Goal: Task Accomplishment & Management: Manage account settings

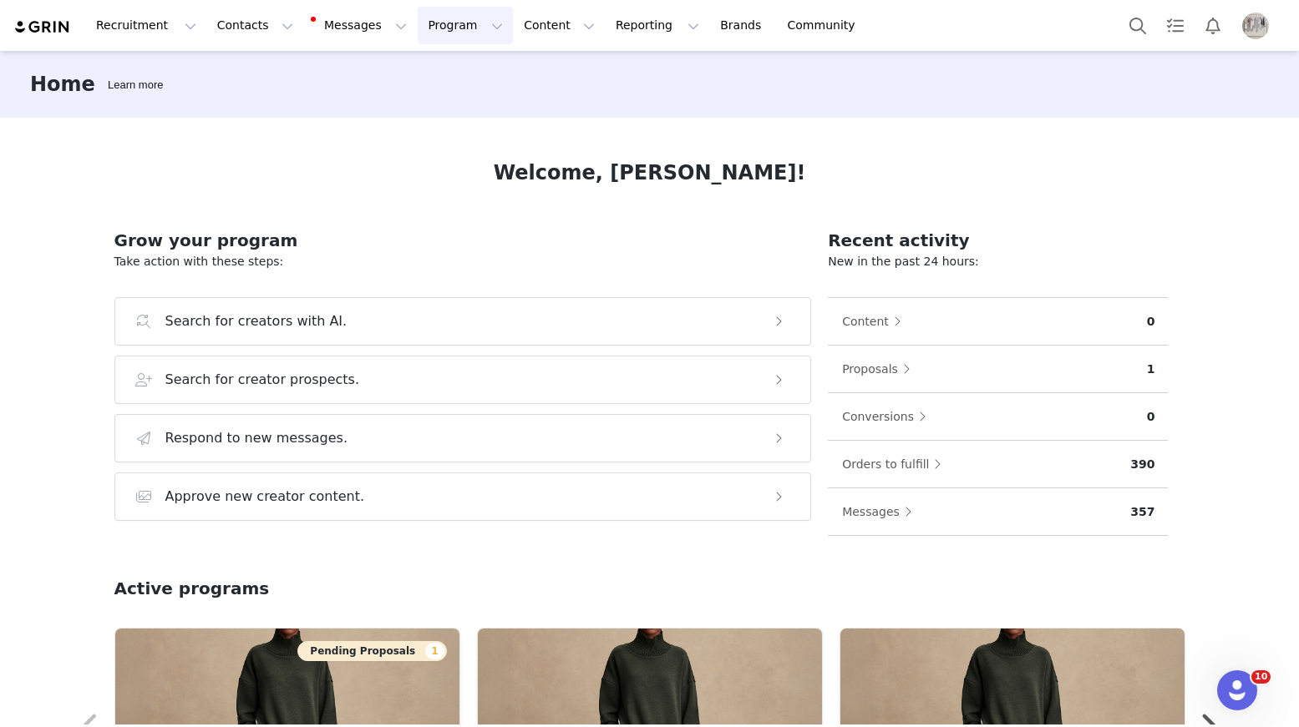
click at [418, 35] on button "Program Program" at bounding box center [465, 26] width 95 height 38
click at [450, 65] on p "Activations" at bounding box center [437, 74] width 64 height 18
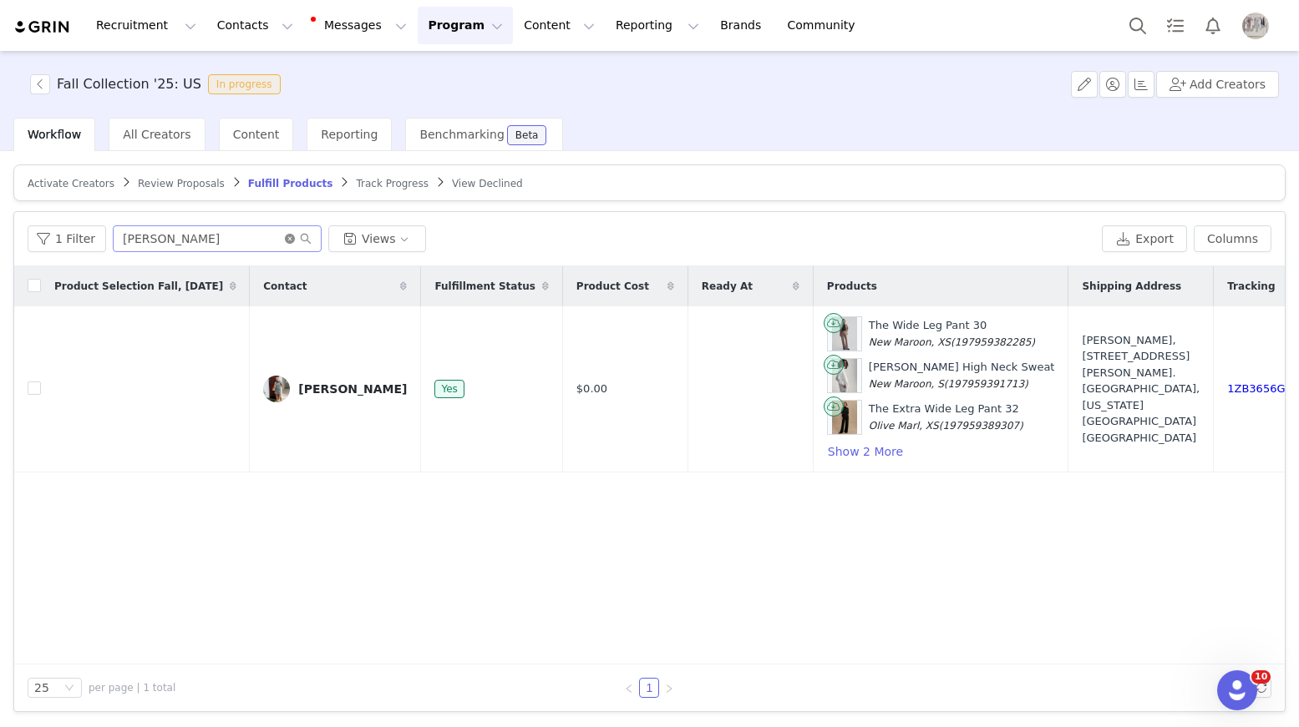
click at [285, 243] on icon "icon: close-circle" at bounding box center [290, 239] width 10 height 10
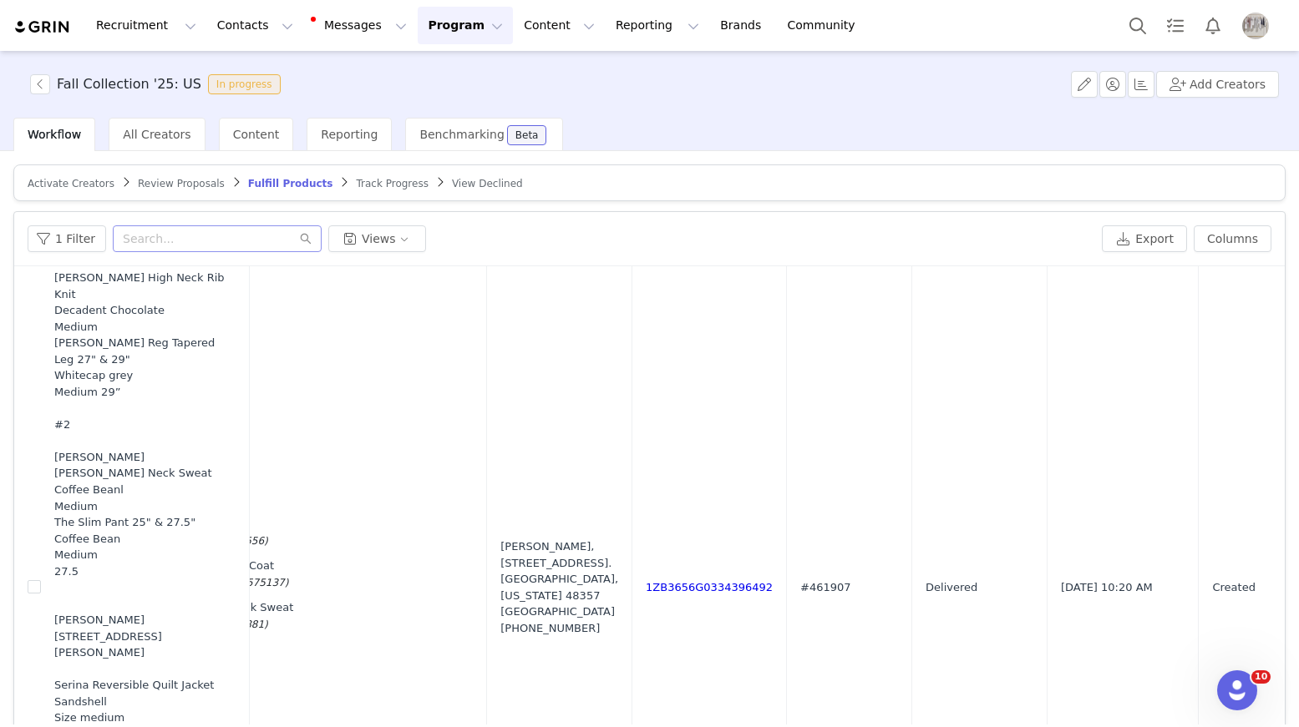
scroll to position [752, 778]
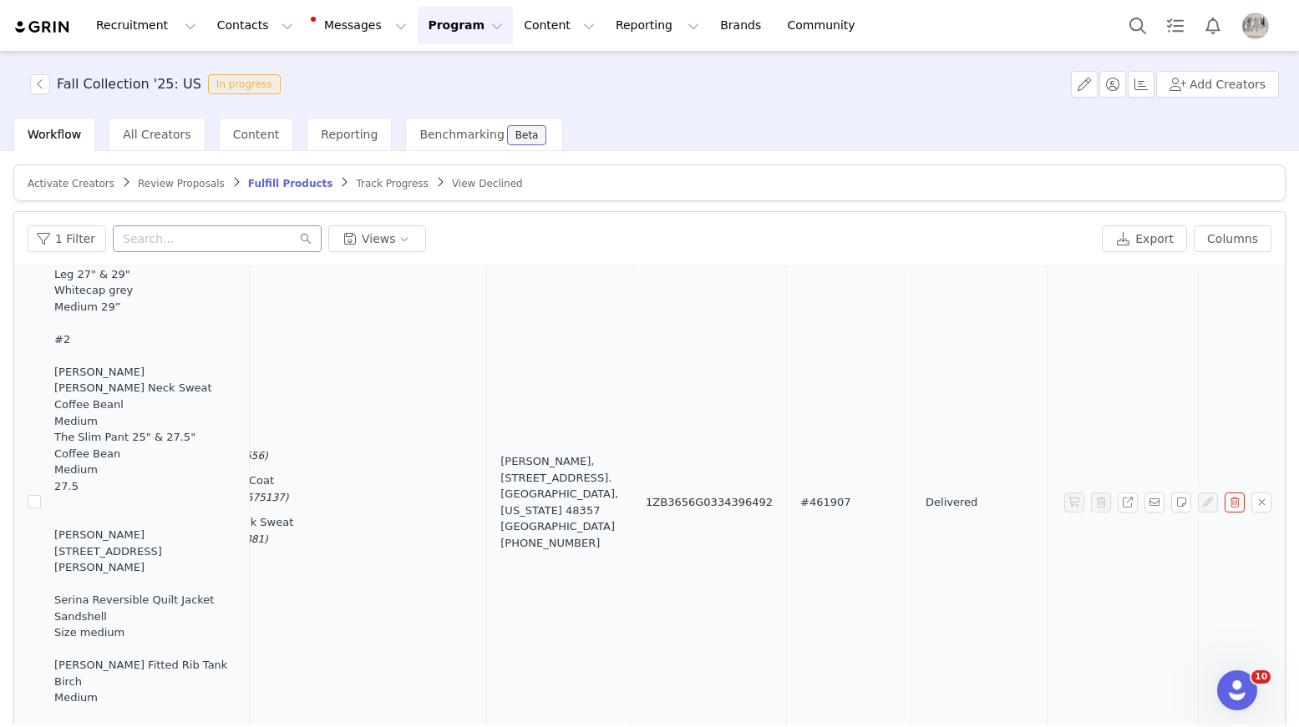
click at [681, 496] on link "1ZB3656G0334396492" at bounding box center [709, 502] width 127 height 13
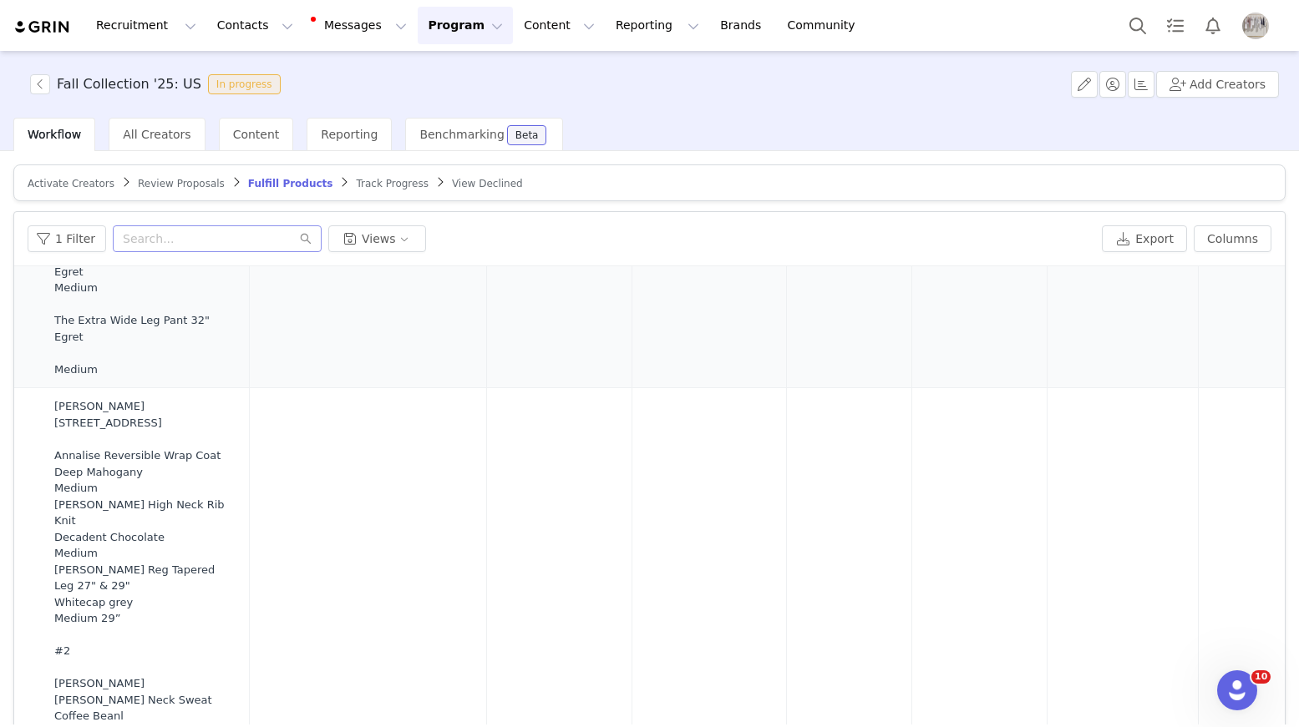
scroll to position [1490, 778]
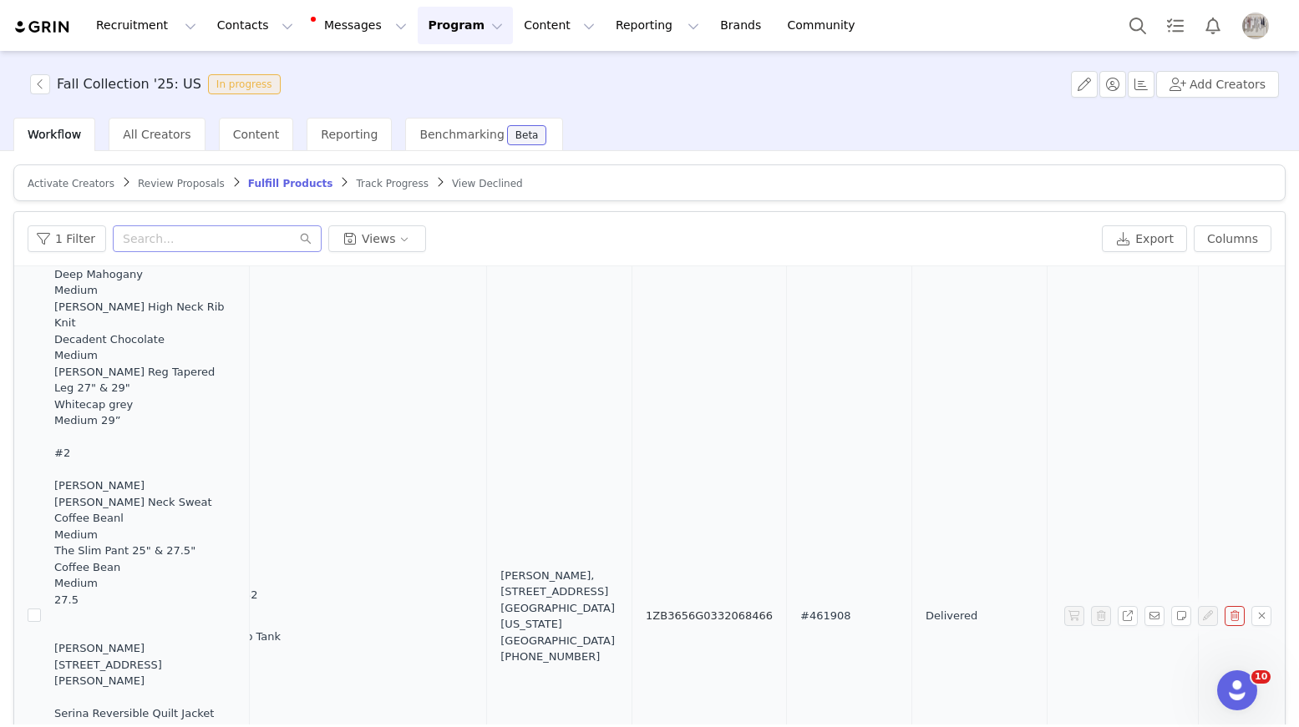
click at [664, 610] on link "1ZB3656G0332068466" at bounding box center [709, 616] width 127 height 13
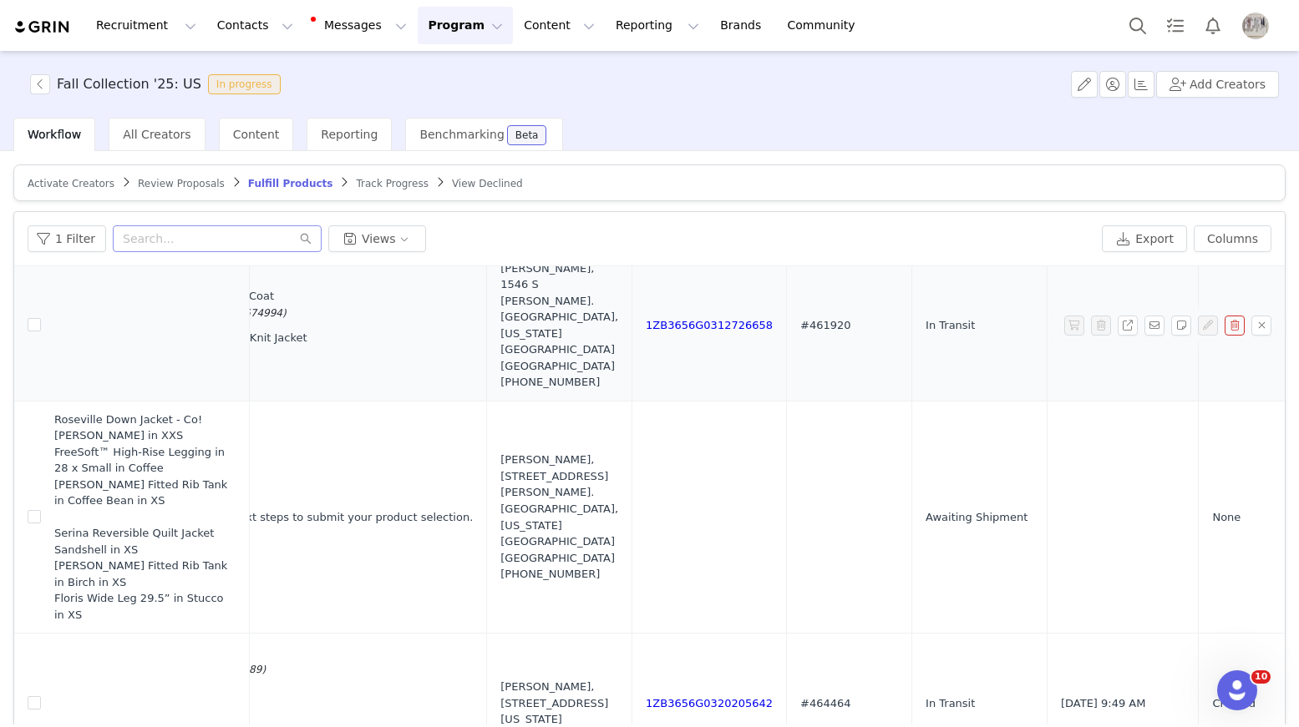
scroll to position [3078, 778]
drag, startPoint x: 741, startPoint y: 510, endPoint x: 611, endPoint y: 514, distance: 129.5
click at [632, 635] on td "1ZB3656G0320205642" at bounding box center [709, 704] width 154 height 139
copy link "1ZB3656G0320205642"
click at [646, 698] on link "1ZB3656G0320205642" at bounding box center [709, 704] width 127 height 13
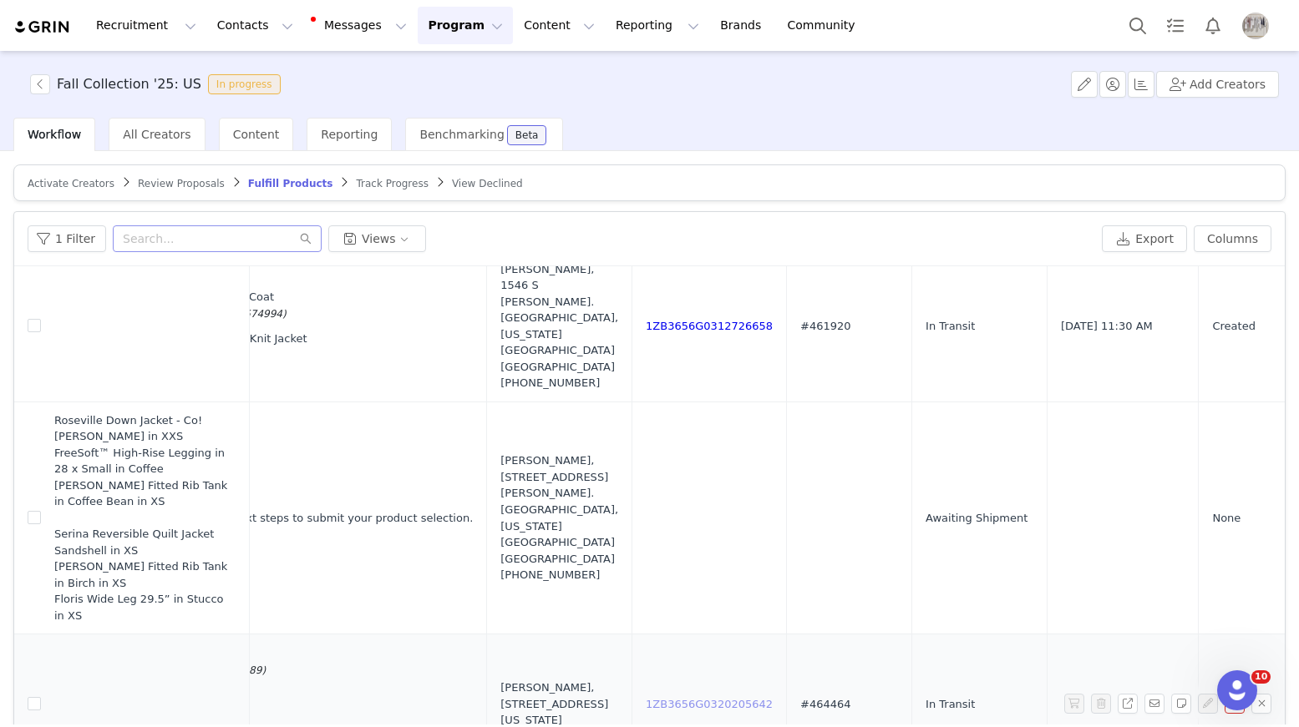
scroll to position [3079, 778]
drag, startPoint x: 739, startPoint y: 659, endPoint x: 600, endPoint y: 659, distance: 139.5
copy link "1ZB3656G0332677718"
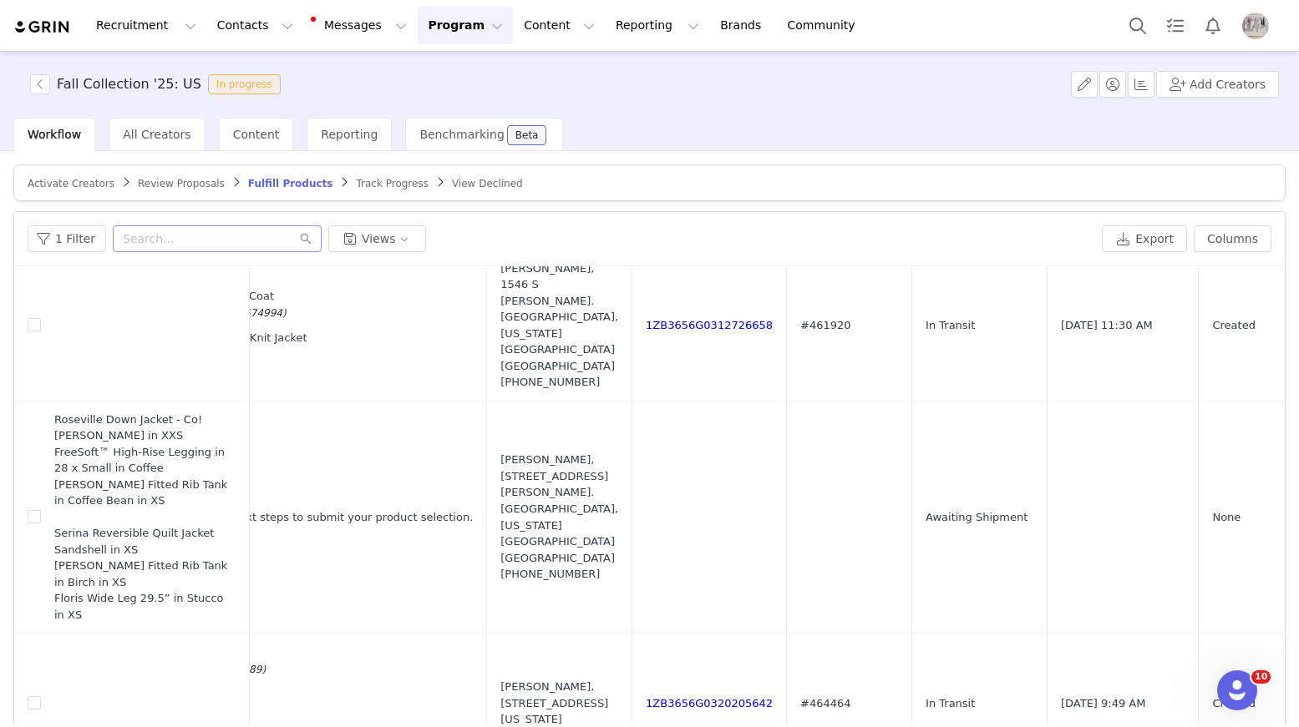
scroll to position [80, 0]
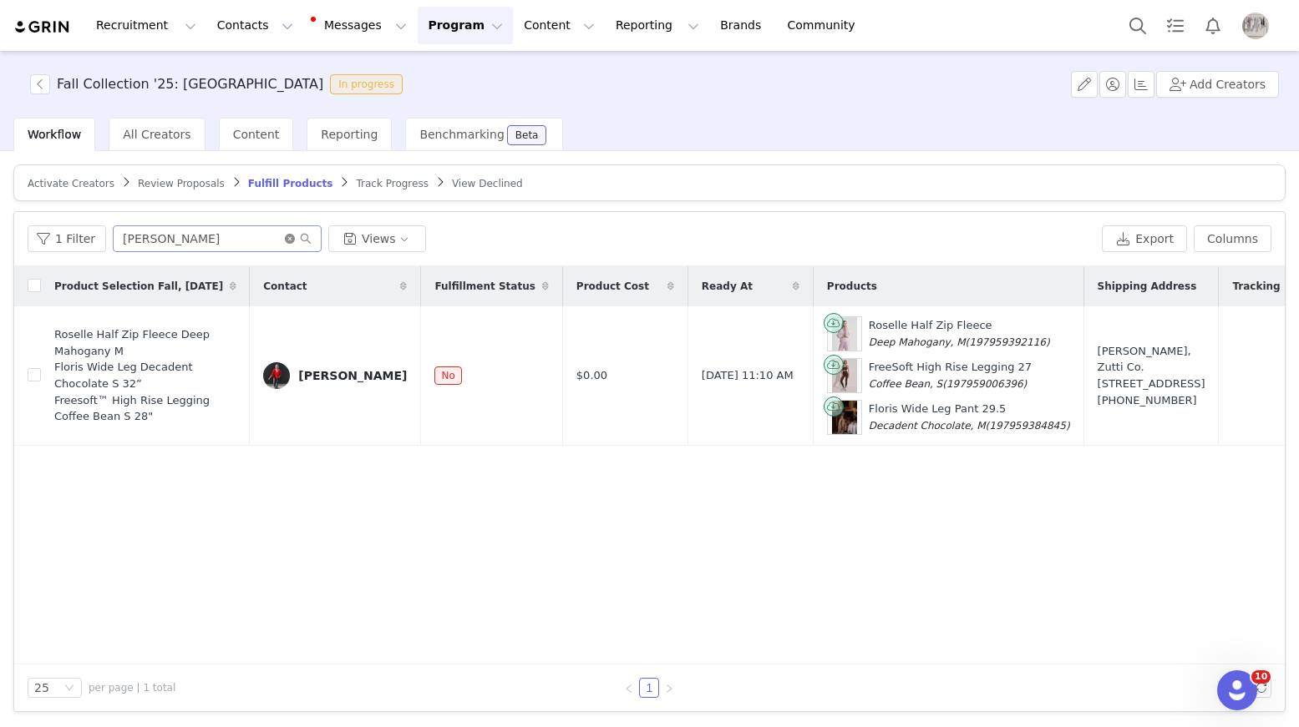
click at [285, 235] on icon "icon: close-circle" at bounding box center [290, 239] width 10 height 10
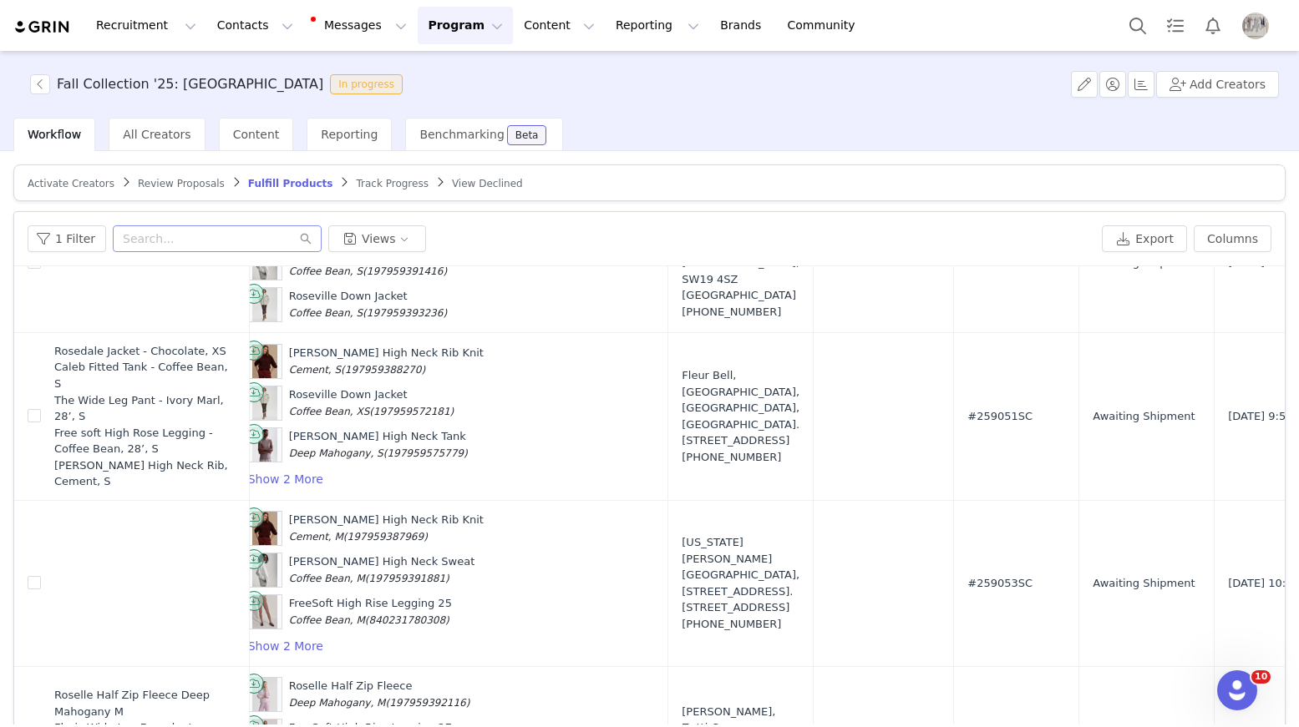
scroll to position [80, 0]
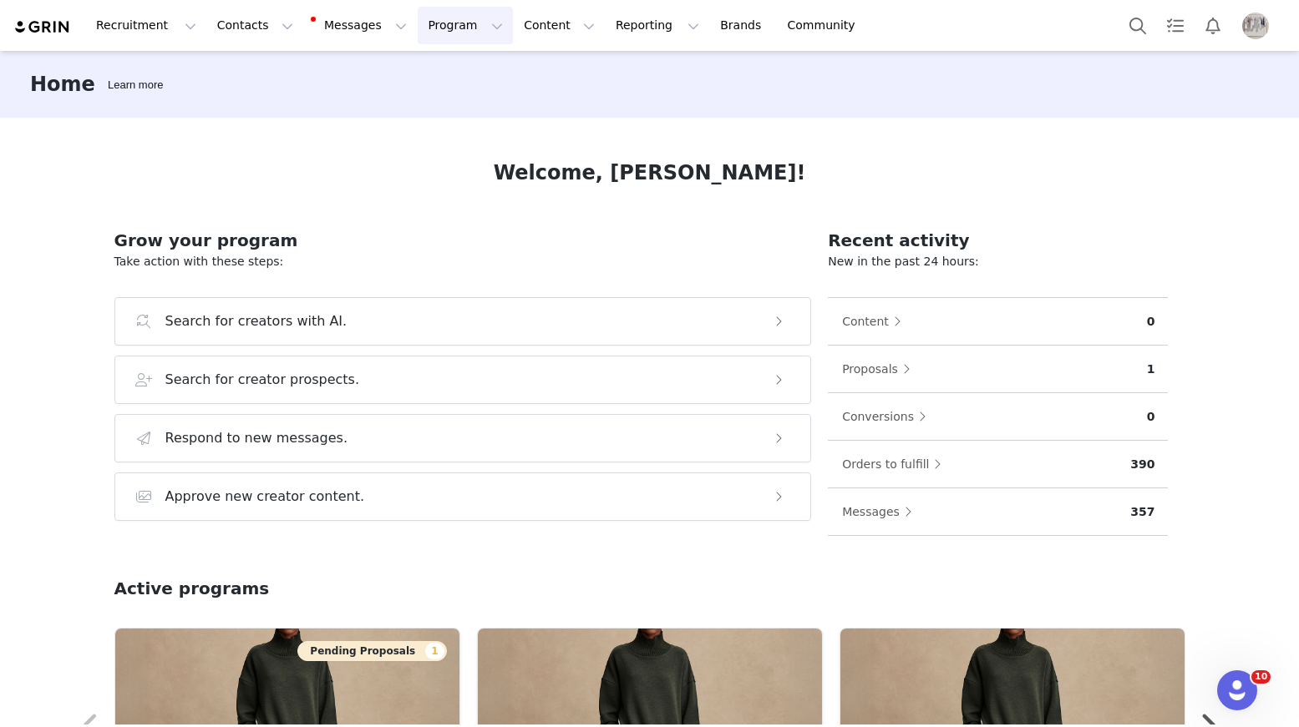
click at [439, 35] on button "Program Program" at bounding box center [465, 26] width 95 height 38
click at [439, 71] on p "Activations" at bounding box center [437, 74] width 64 height 18
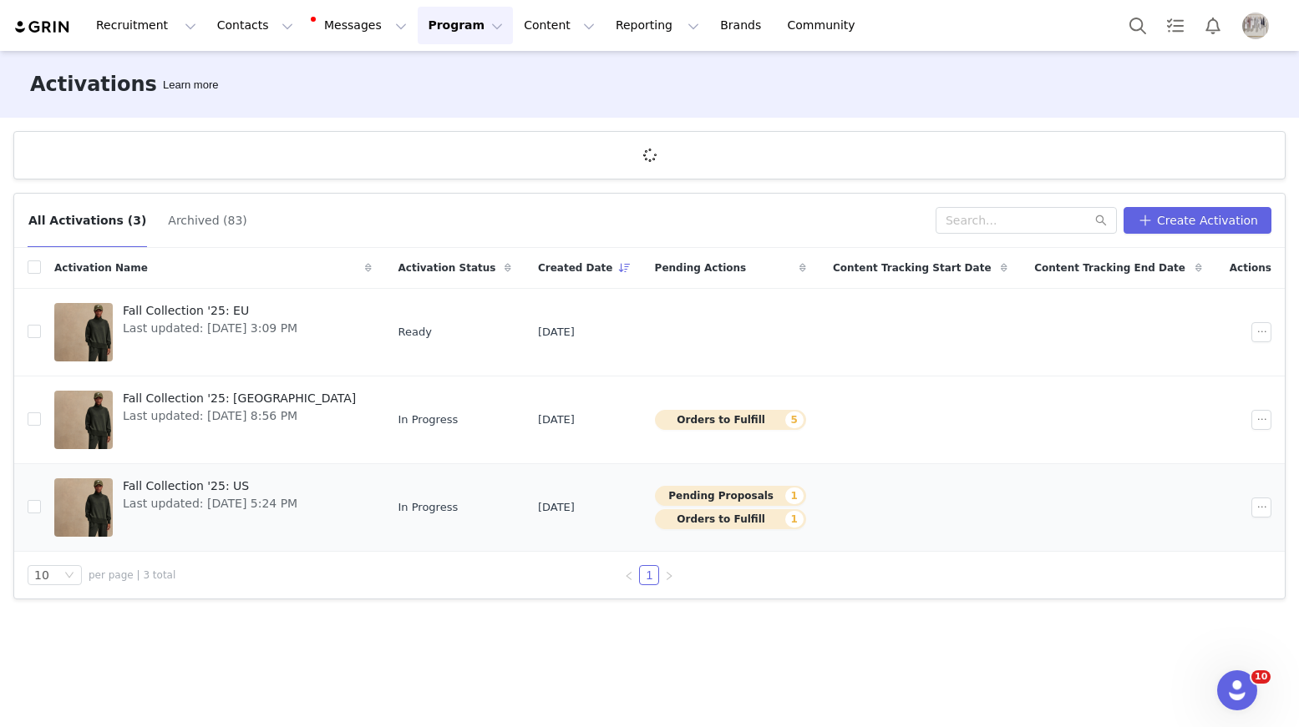
click at [156, 489] on span "Fall Collection '25: US" at bounding box center [210, 487] width 175 height 18
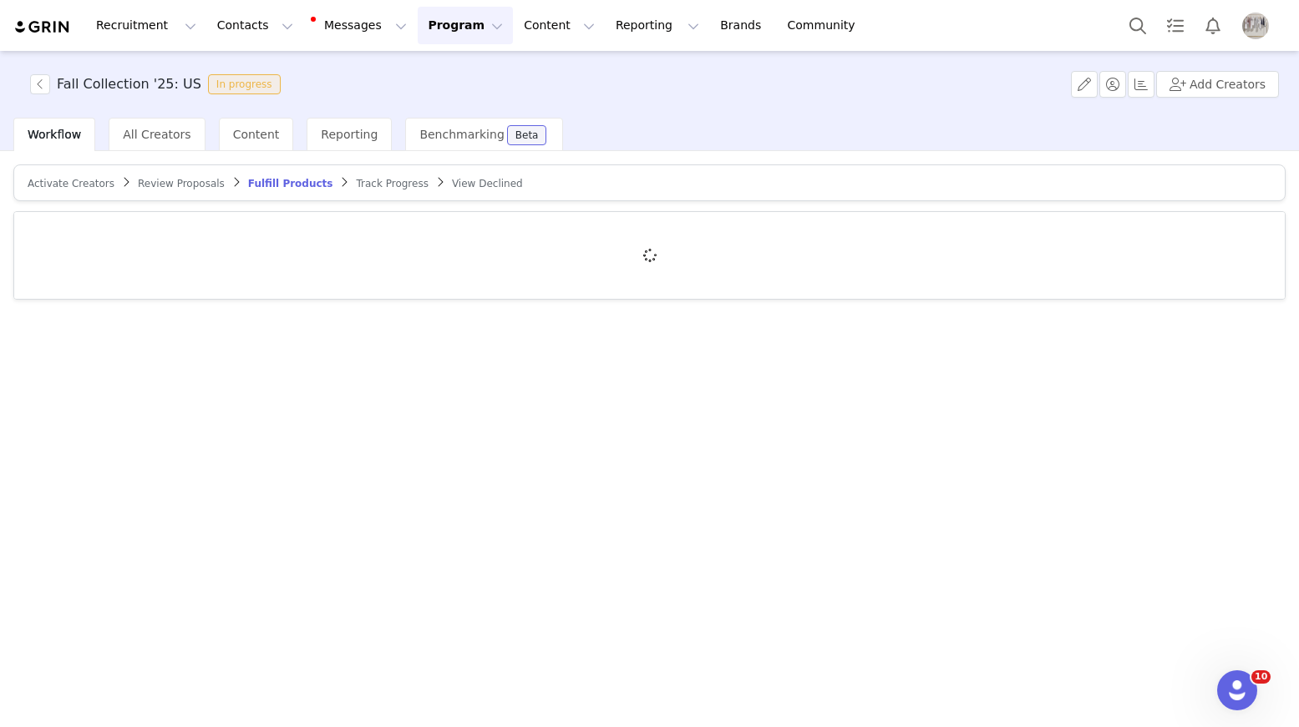
click at [76, 186] on span "Activate Creators" at bounding box center [71, 184] width 87 height 12
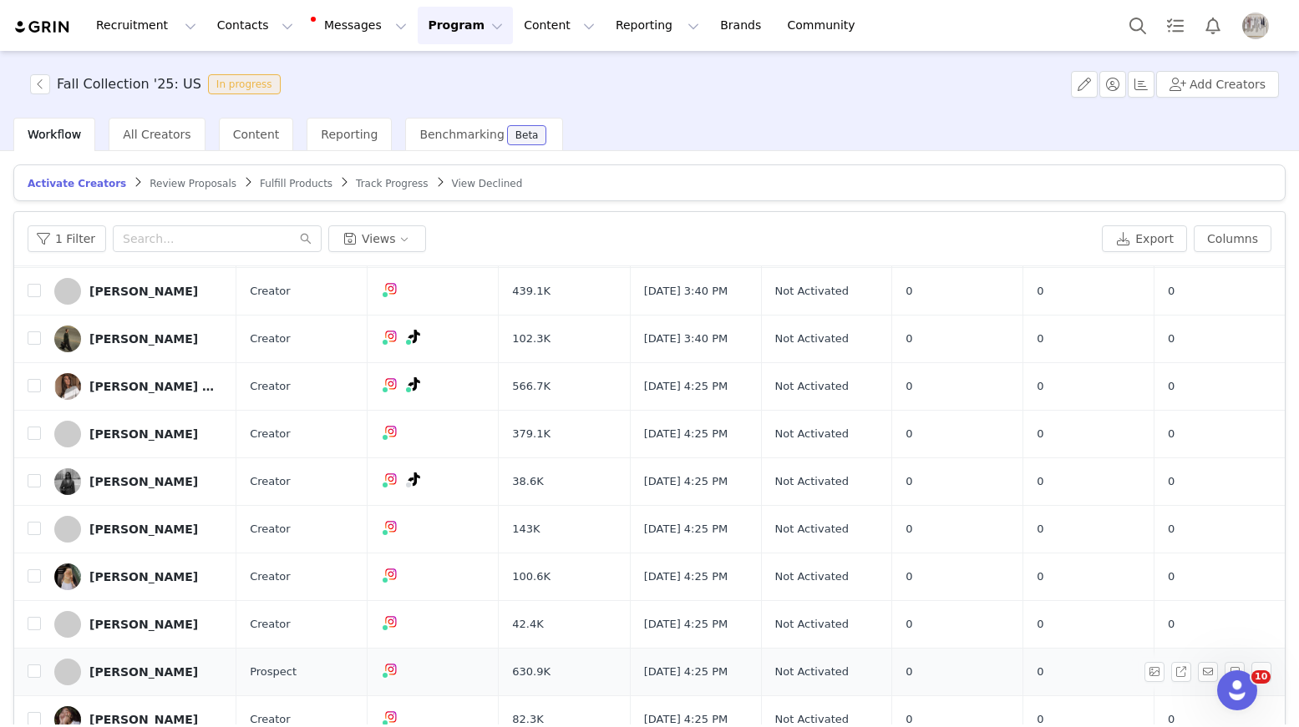
scroll to position [80, 0]
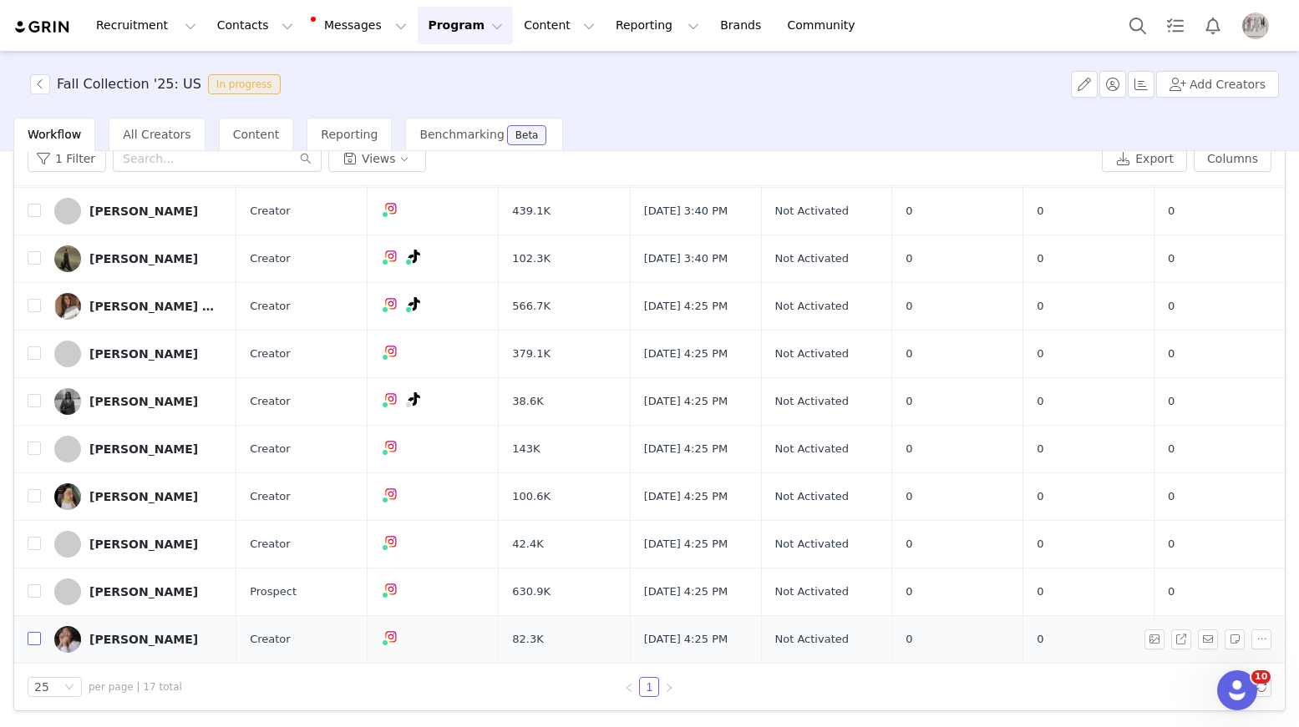
click at [32, 640] on input "checkbox" at bounding box center [34, 638] width 13 height 13
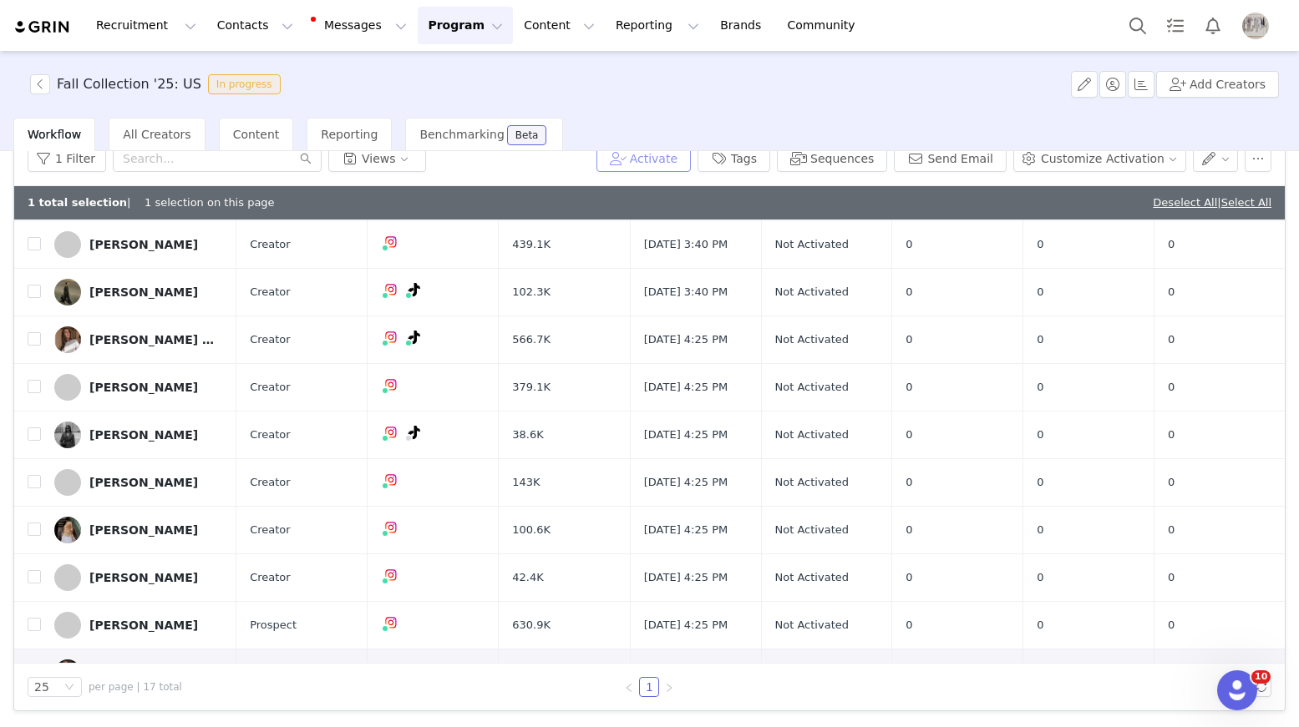
click at [682, 160] on button "Activate" at bounding box center [643, 158] width 94 height 27
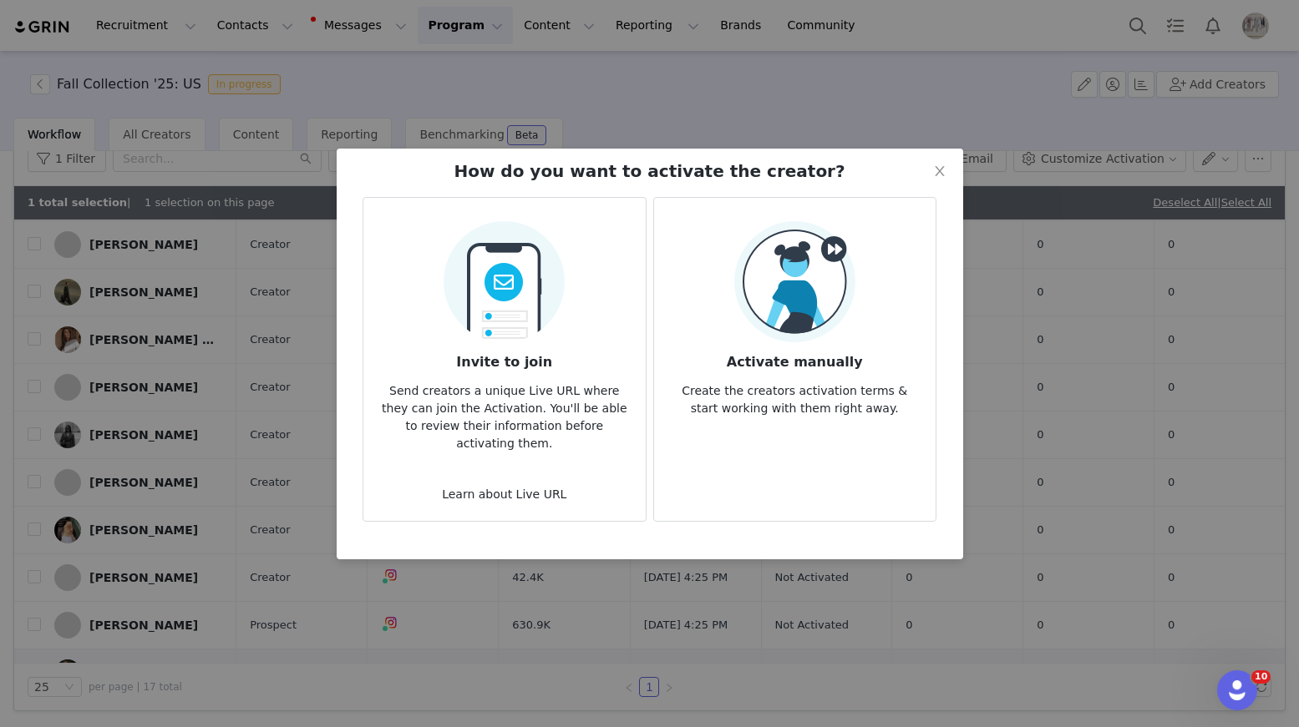
click at [813, 246] on img at bounding box center [794, 281] width 121 height 121
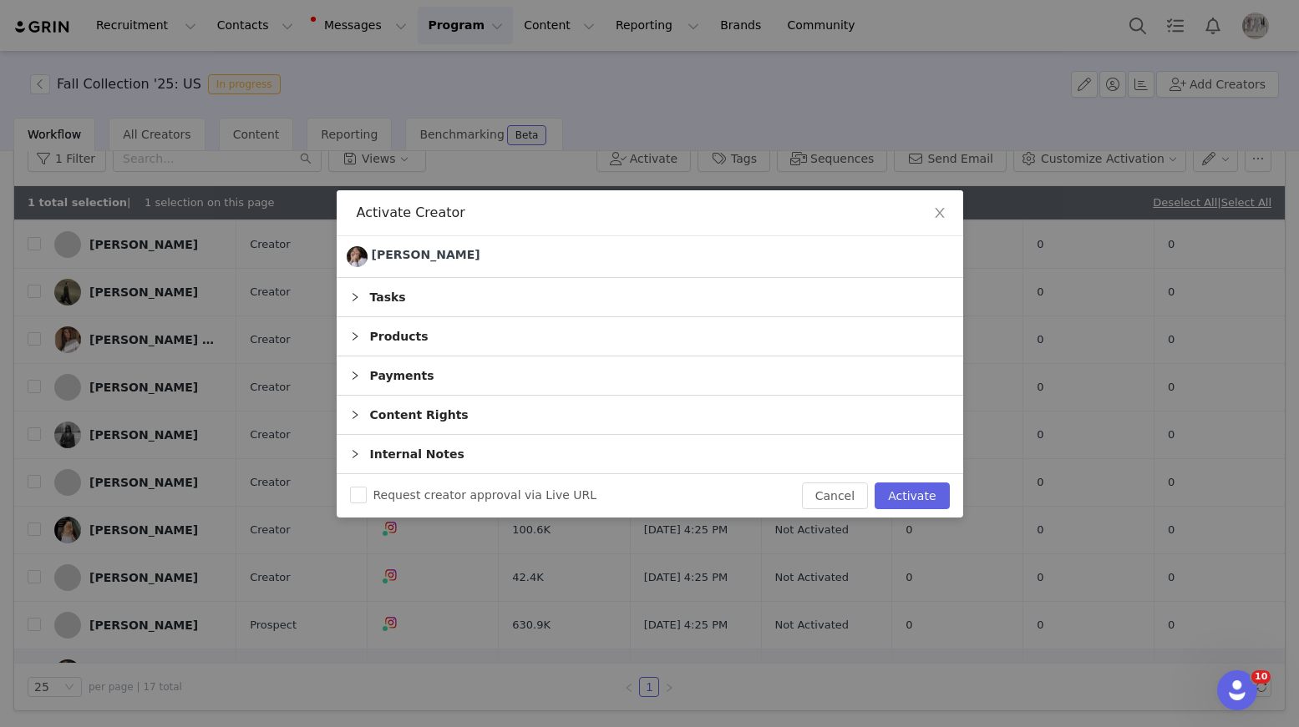
click at [898, 510] on div "Request creator approval via Live URL Cancel Activate" at bounding box center [650, 495] width 626 height 43
click at [912, 501] on button "Activate" at bounding box center [911, 496] width 74 height 27
checkbox input "false"
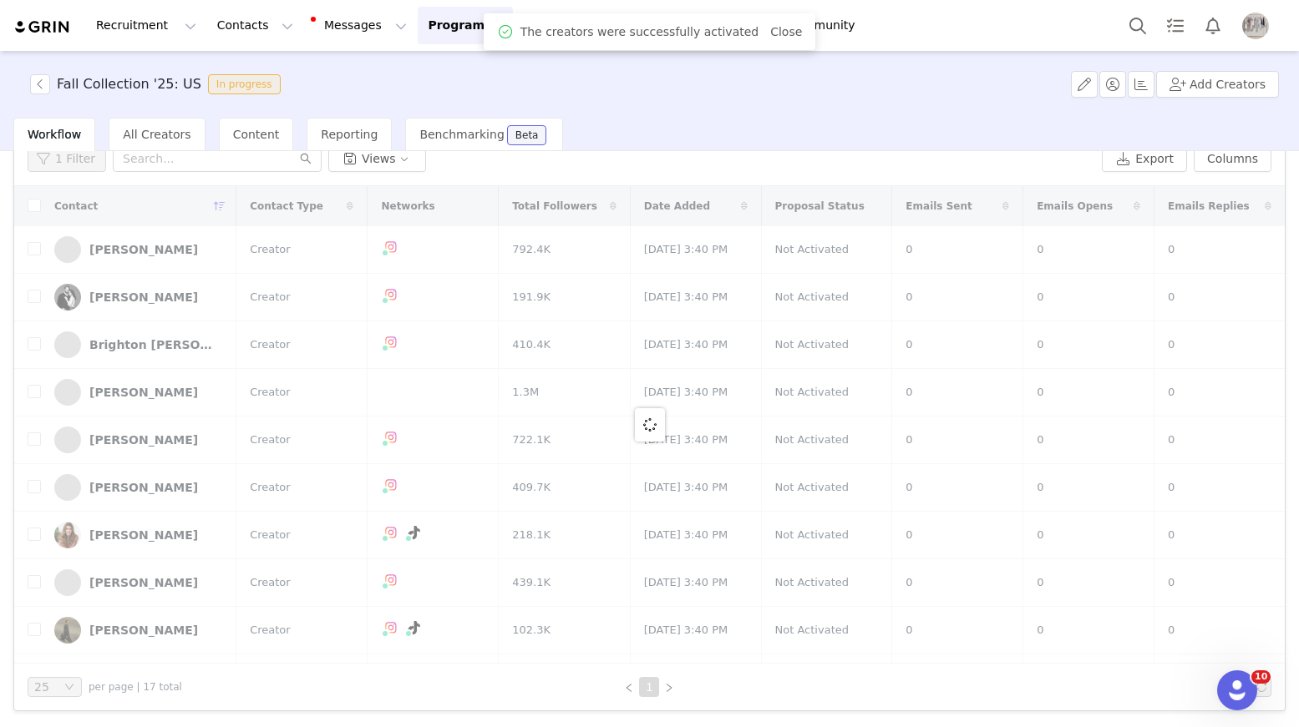
scroll to position [0, 0]
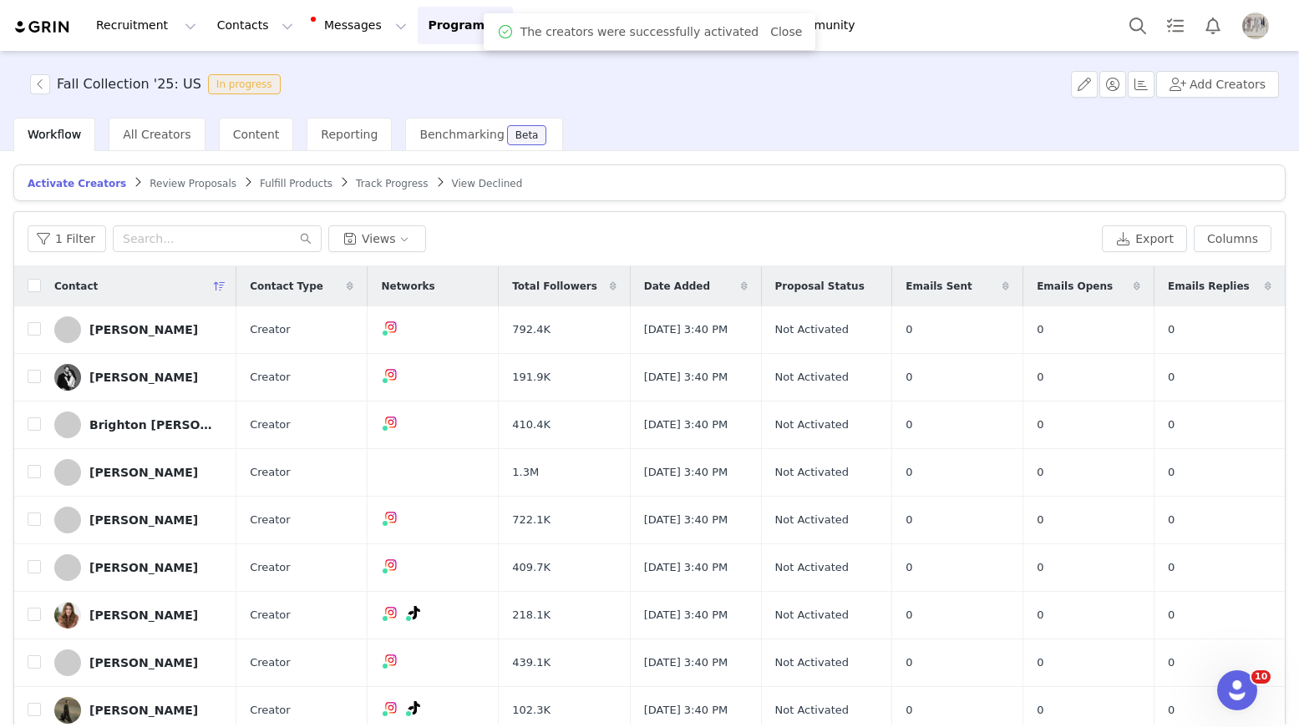
click at [279, 180] on span "Fulfill Products" at bounding box center [296, 184] width 73 height 12
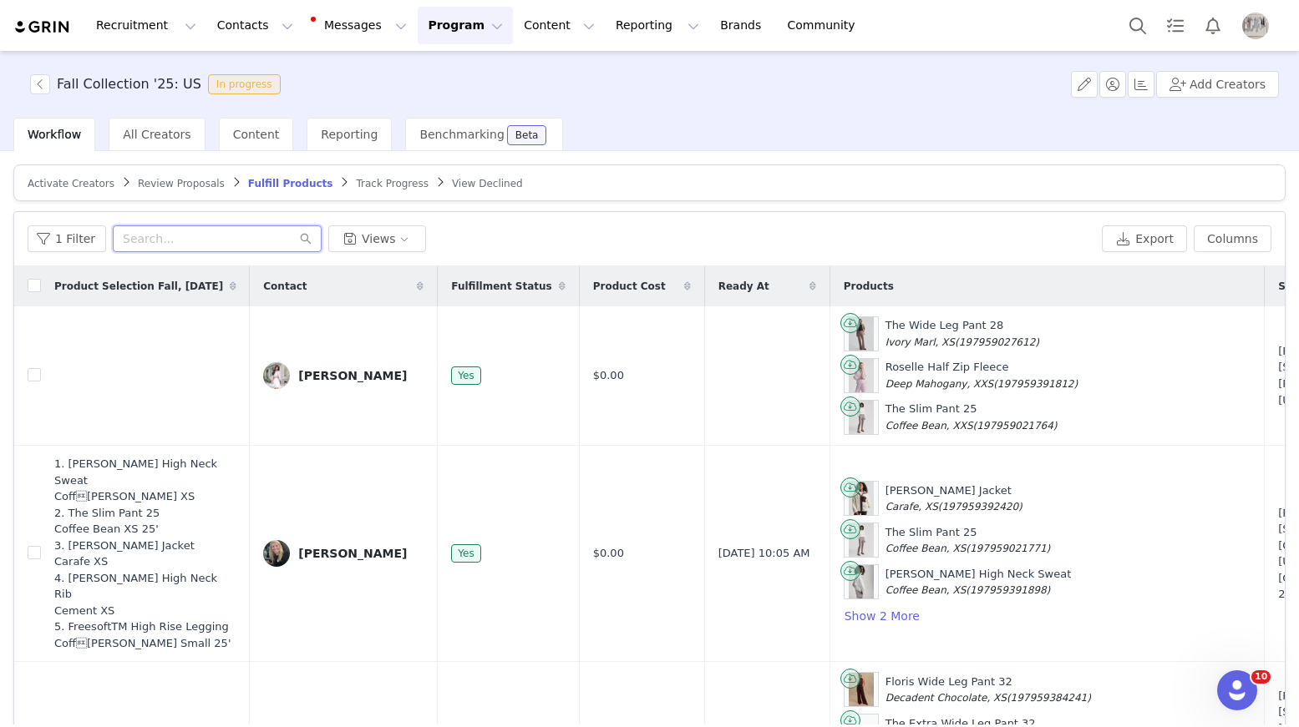
click at [163, 234] on input "text" at bounding box center [217, 238] width 209 height 27
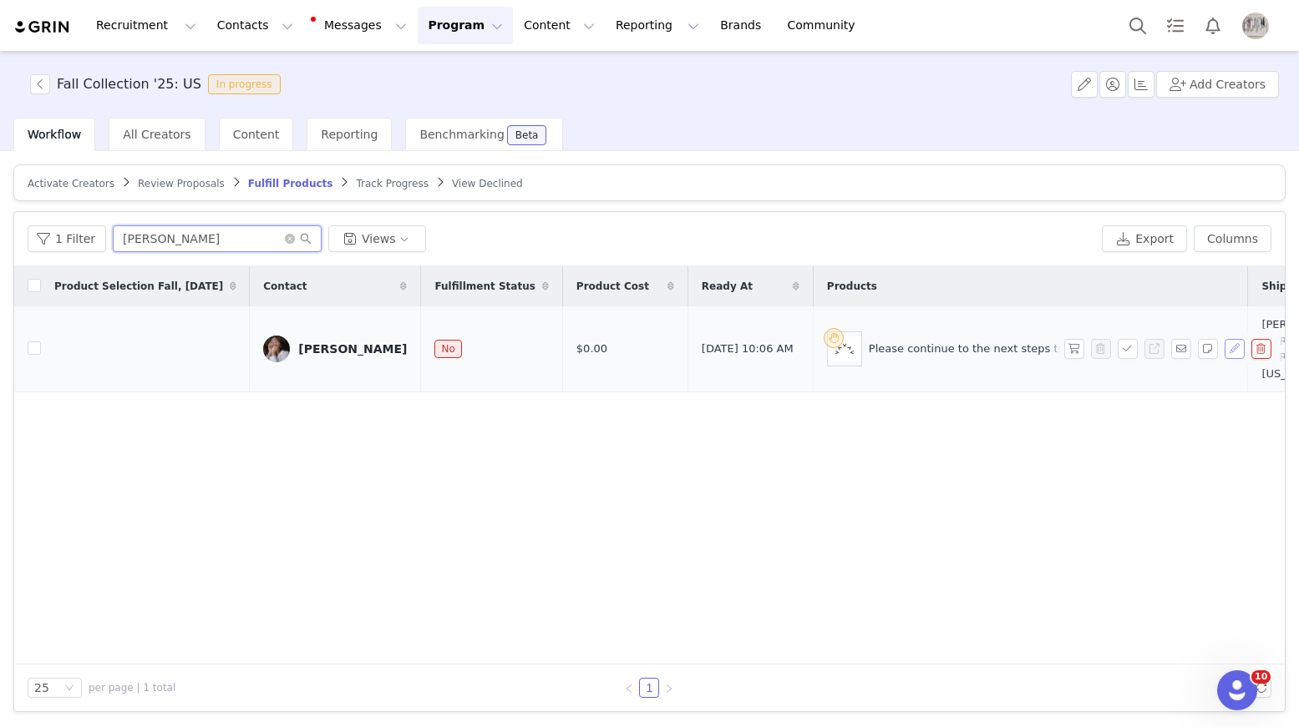
type input "vera w"
click at [1234, 359] on button "button" at bounding box center [1234, 349] width 20 height 20
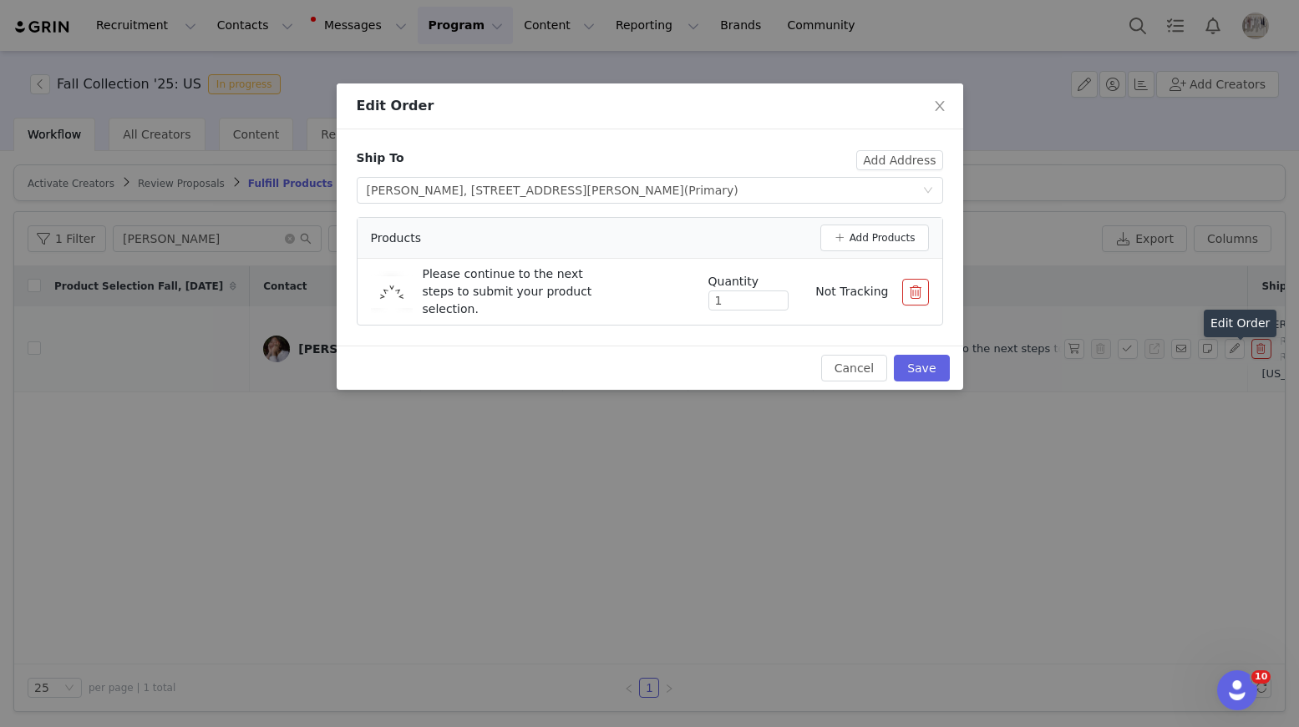
click at [910, 288] on button "button" at bounding box center [915, 292] width 27 height 27
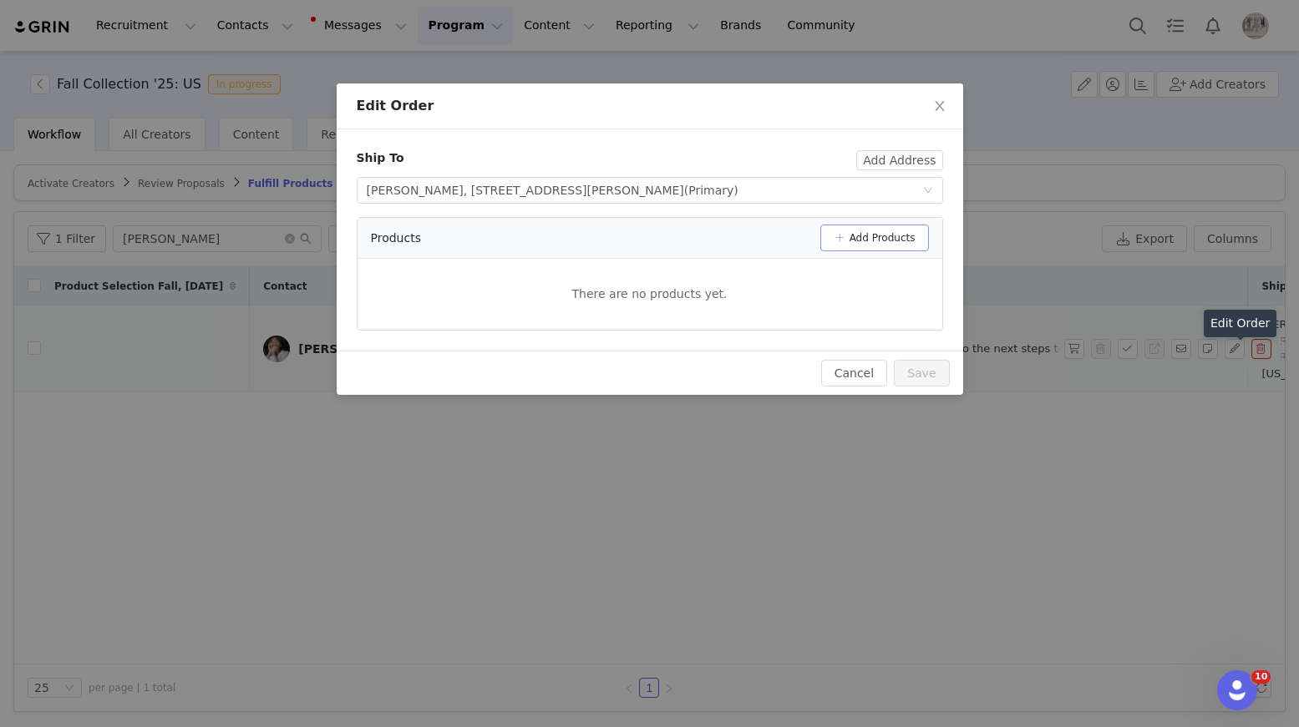
click at [844, 227] on button "Add Products" at bounding box center [874, 238] width 109 height 27
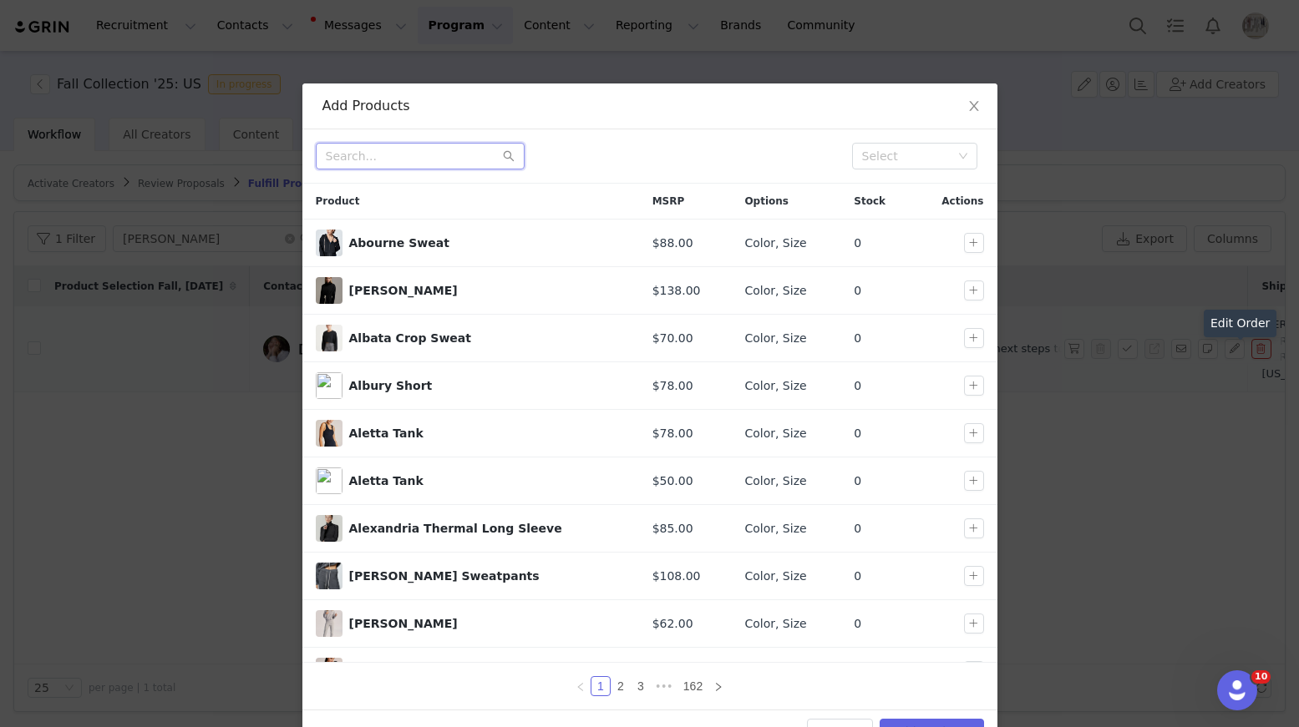
click at [411, 160] on input "text" at bounding box center [420, 156] width 209 height 27
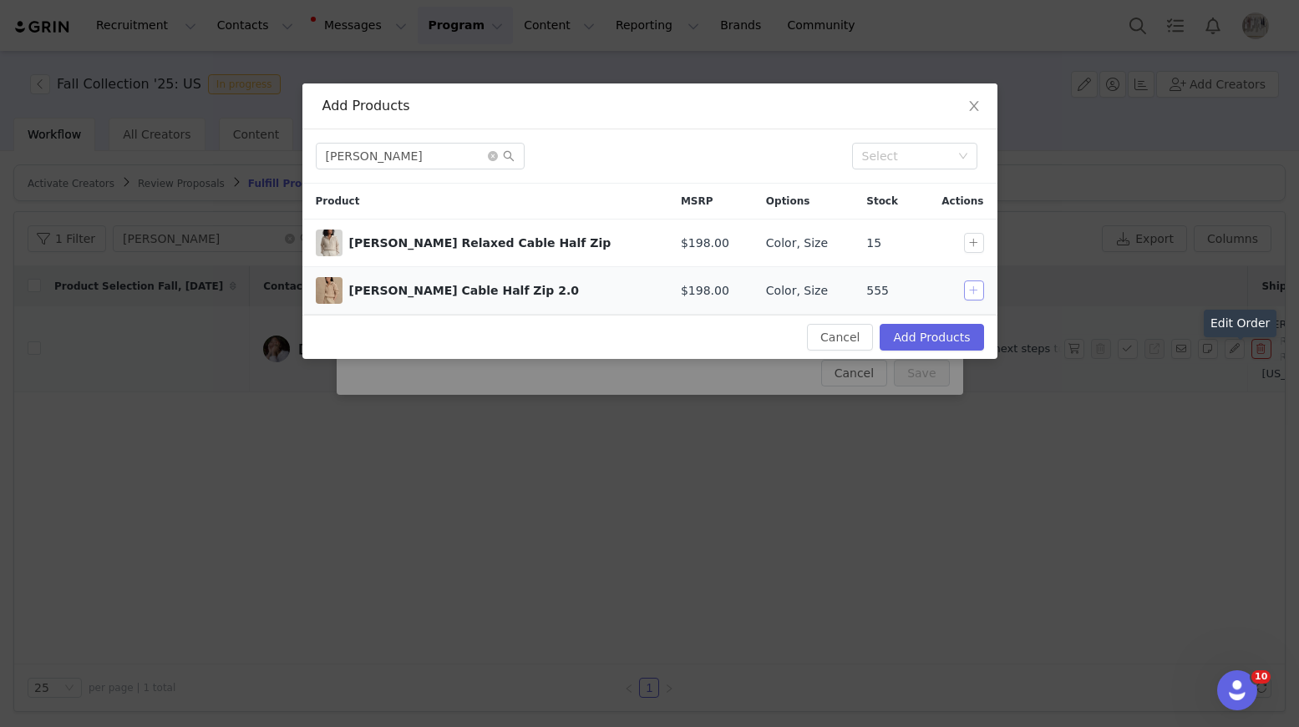
click at [971, 294] on button "button" at bounding box center [974, 291] width 20 height 20
click at [382, 155] on input "camello" at bounding box center [420, 156] width 209 height 27
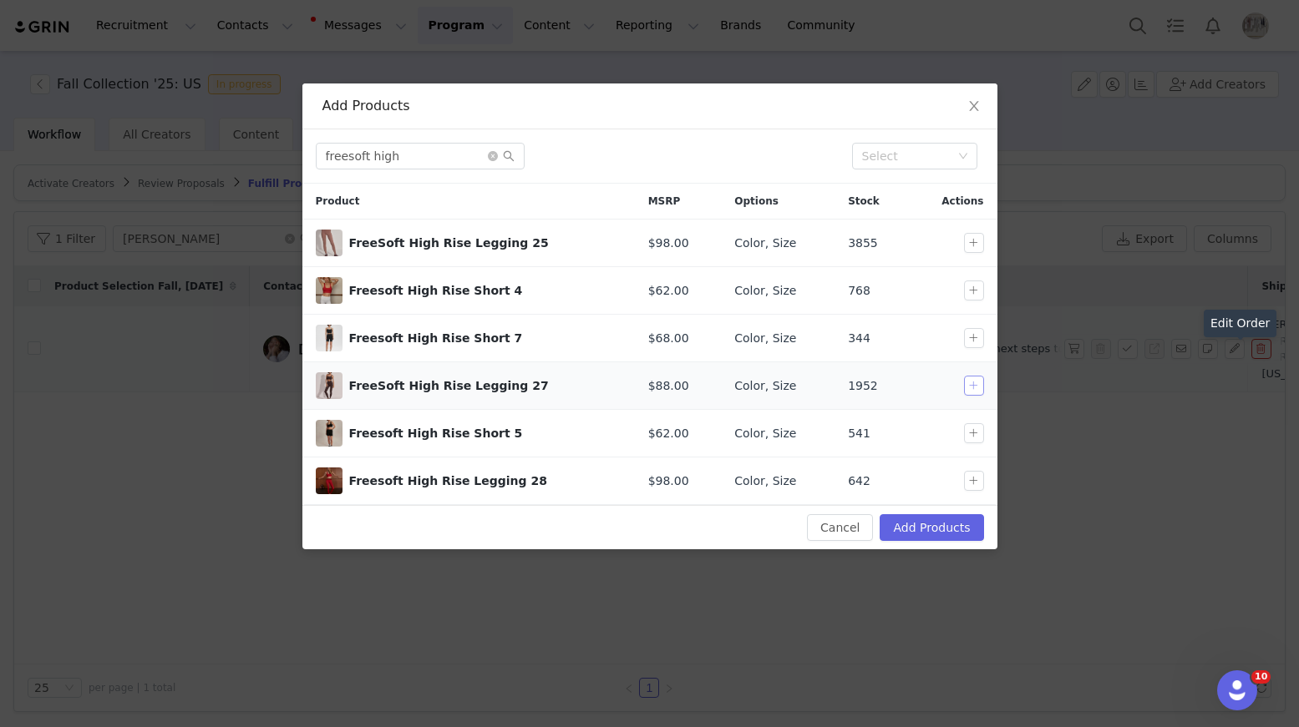
click at [971, 390] on button "button" at bounding box center [974, 386] width 20 height 20
click at [459, 157] on input "freesoft high" at bounding box center [420, 156] width 209 height 27
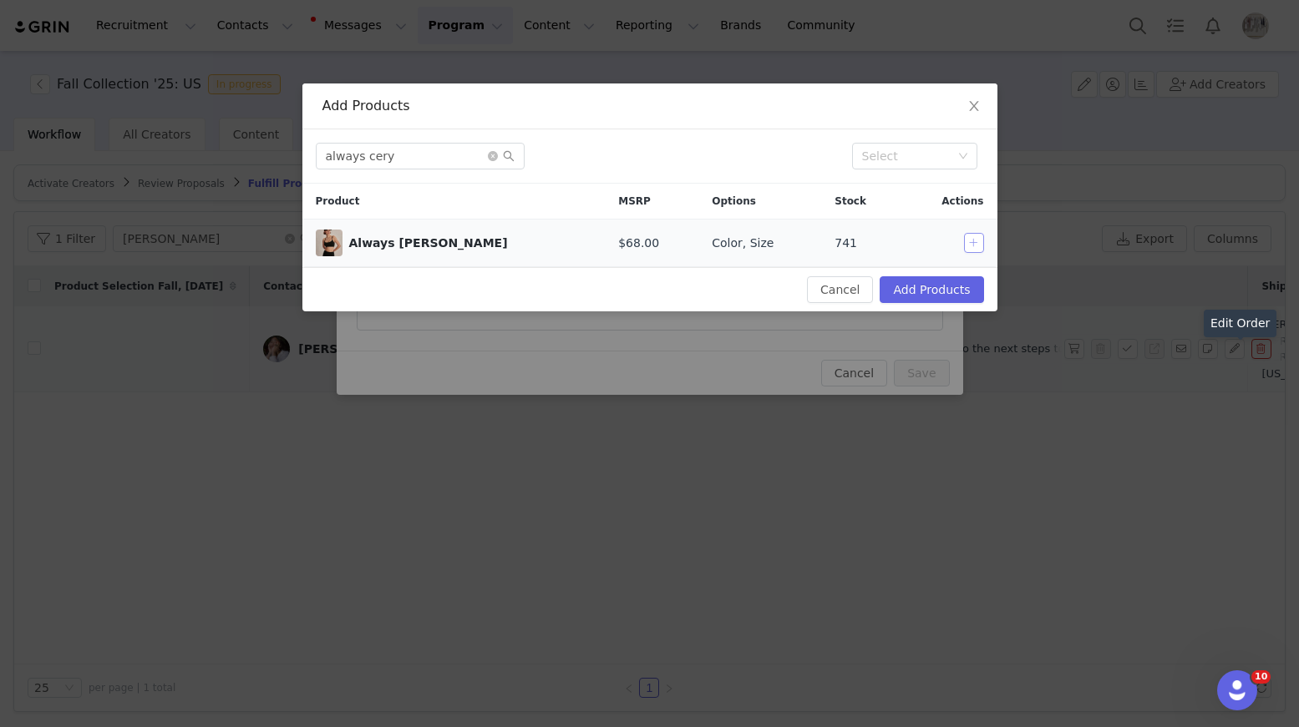
click at [973, 251] on button "button" at bounding box center [974, 243] width 20 height 20
click at [436, 154] on input "always cery" at bounding box center [420, 156] width 209 height 27
type input "roseville"
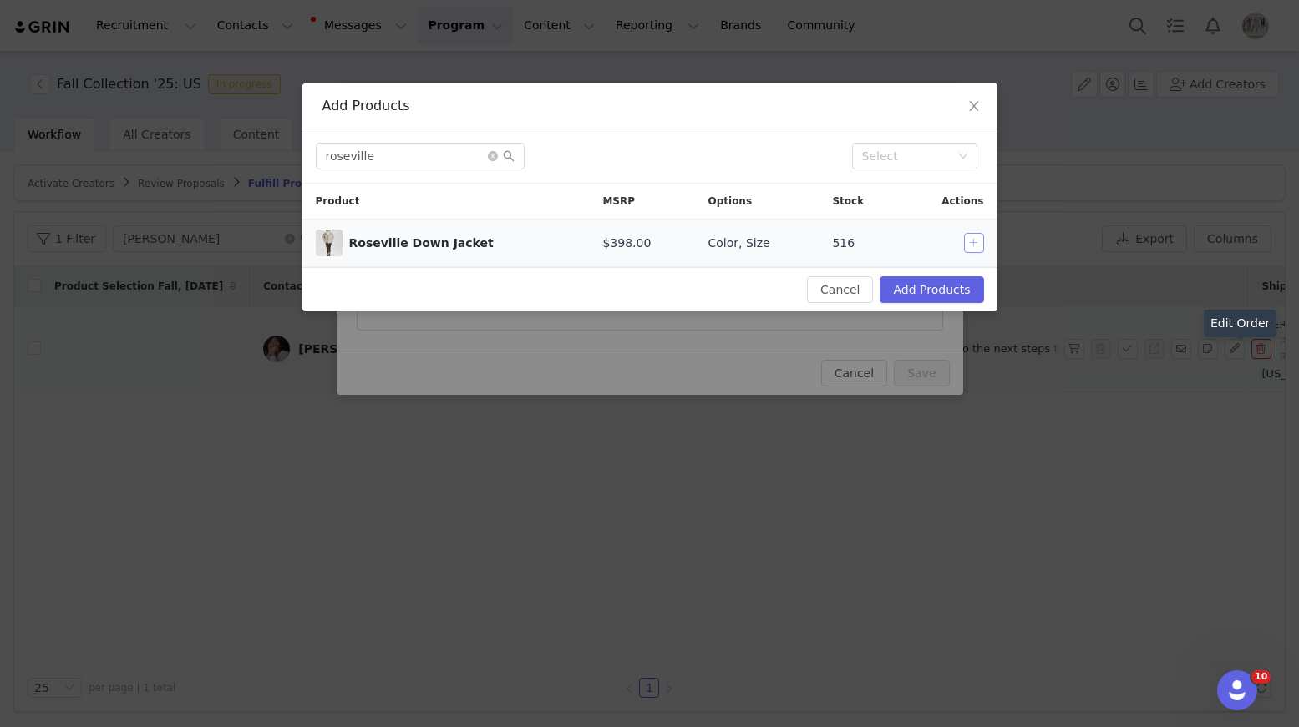
click at [976, 242] on button "button" at bounding box center [974, 243] width 20 height 20
click at [950, 294] on button "Add Products" at bounding box center [931, 289] width 104 height 27
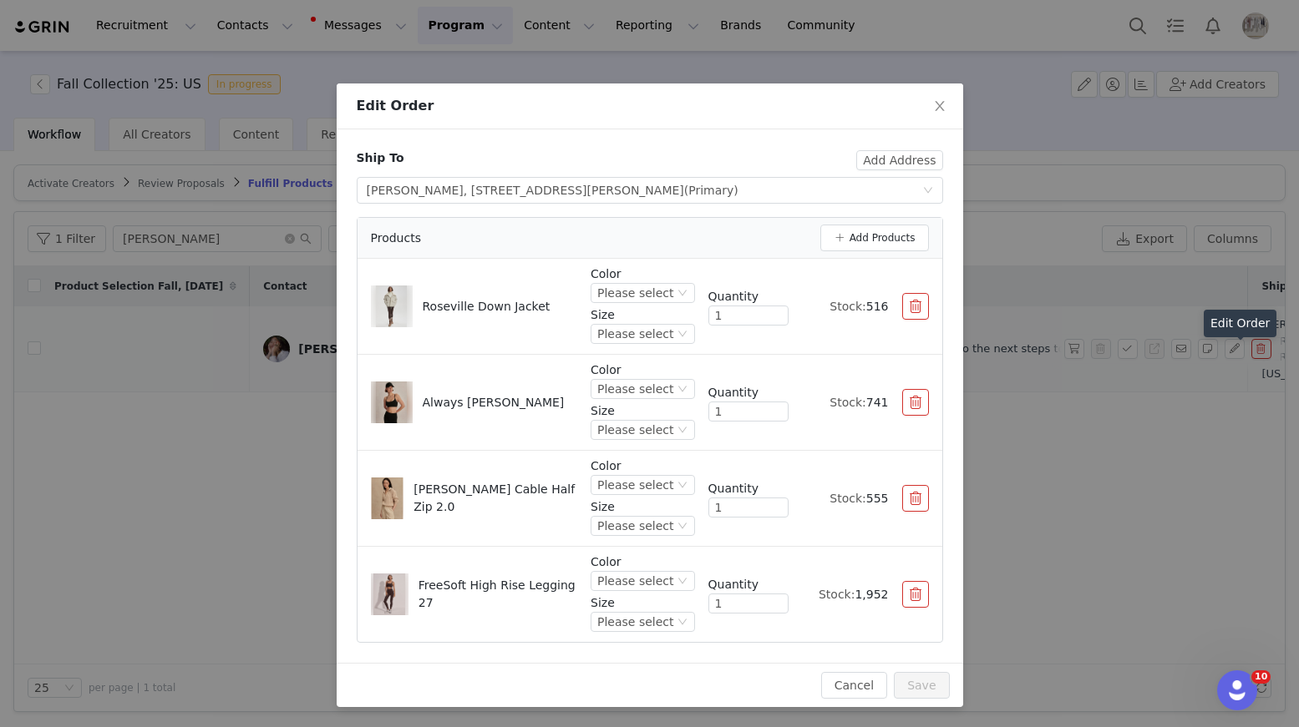
click at [663, 304] on div "Color Please select Size Please select" at bounding box center [642, 307] width 104 height 82
click at [663, 294] on div "Please select" at bounding box center [635, 293] width 76 height 18
click at [654, 376] on li "Coffee Bean" at bounding box center [644, 376] width 99 height 27
click at [670, 336] on div "Please select" at bounding box center [635, 334] width 76 height 18
click at [634, 500] on li "L" at bounding box center [644, 497] width 99 height 27
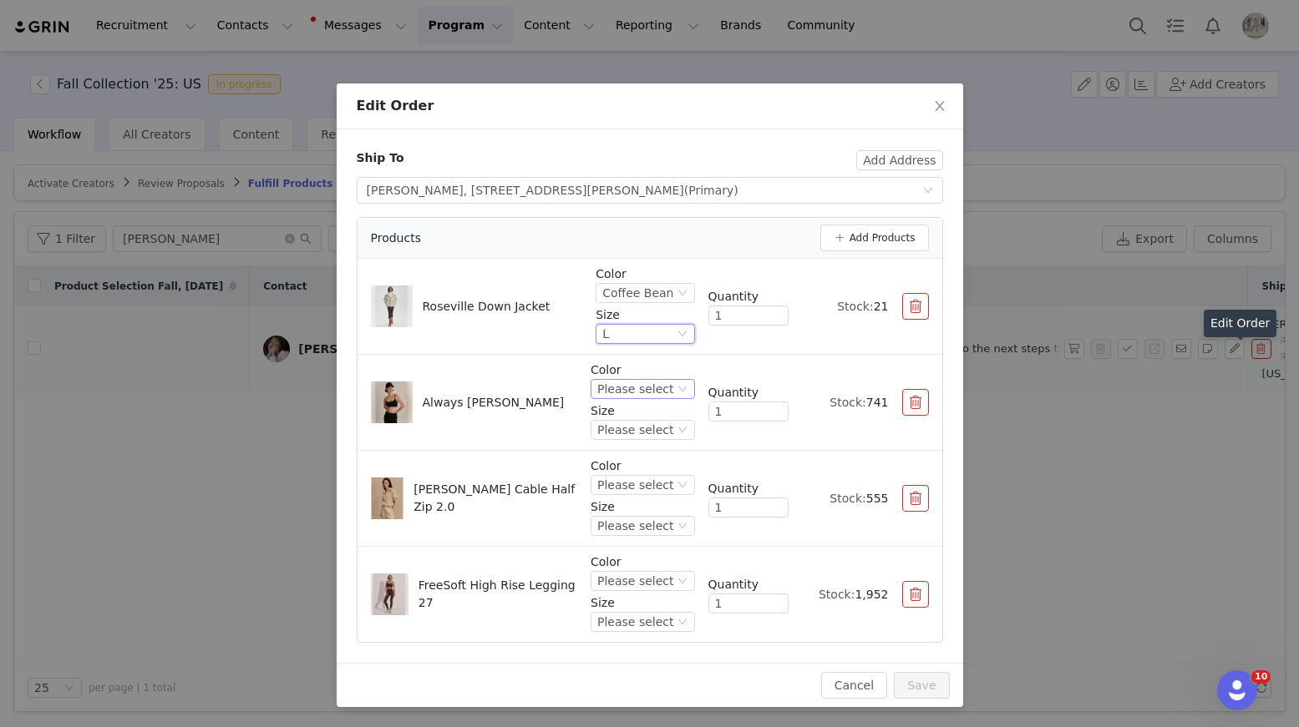
click at [666, 392] on div "Please select" at bounding box center [635, 389] width 76 height 18
click at [648, 471] on li "Coffee Bean" at bounding box center [644, 472] width 99 height 27
click at [649, 425] on div "Please select" at bounding box center [635, 430] width 76 height 18
click at [624, 511] on li "S" at bounding box center [644, 513] width 99 height 27
click at [649, 489] on div "Please select" at bounding box center [635, 485] width 76 height 18
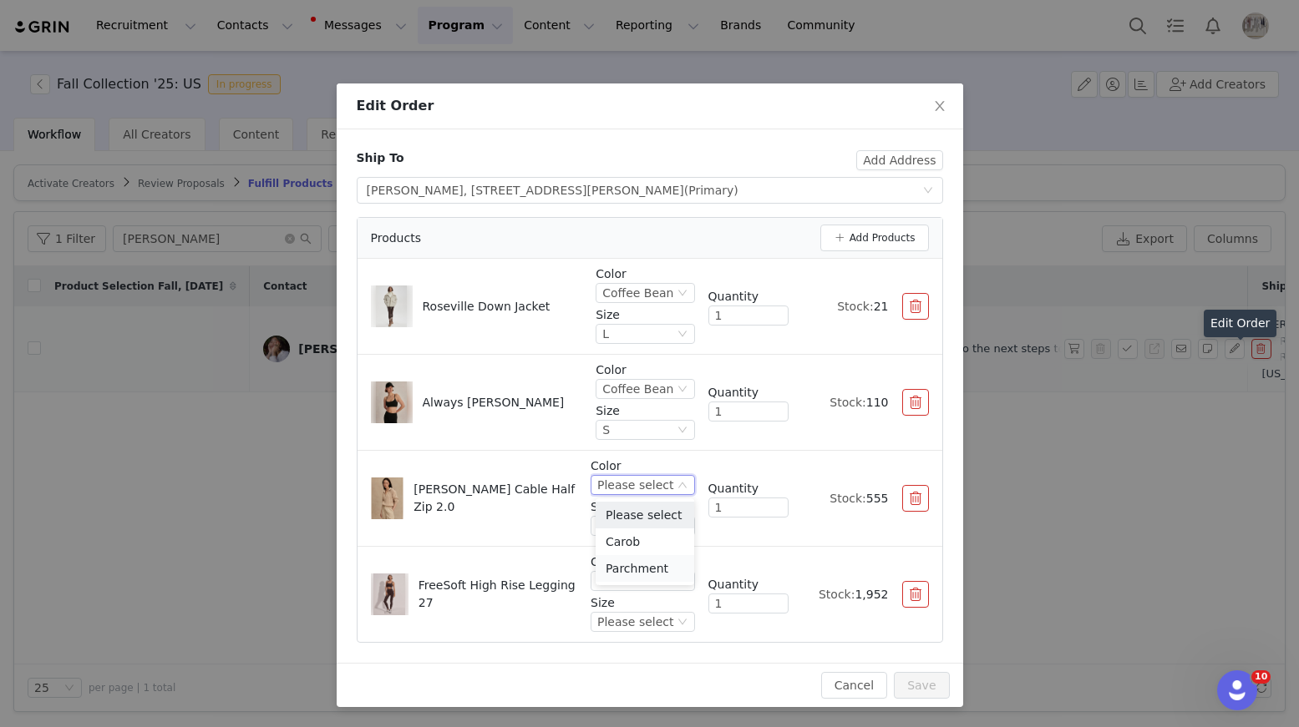
click at [649, 567] on li "Parchment" at bounding box center [644, 568] width 99 height 27
click at [646, 519] on div "Please select" at bounding box center [635, 526] width 76 height 18
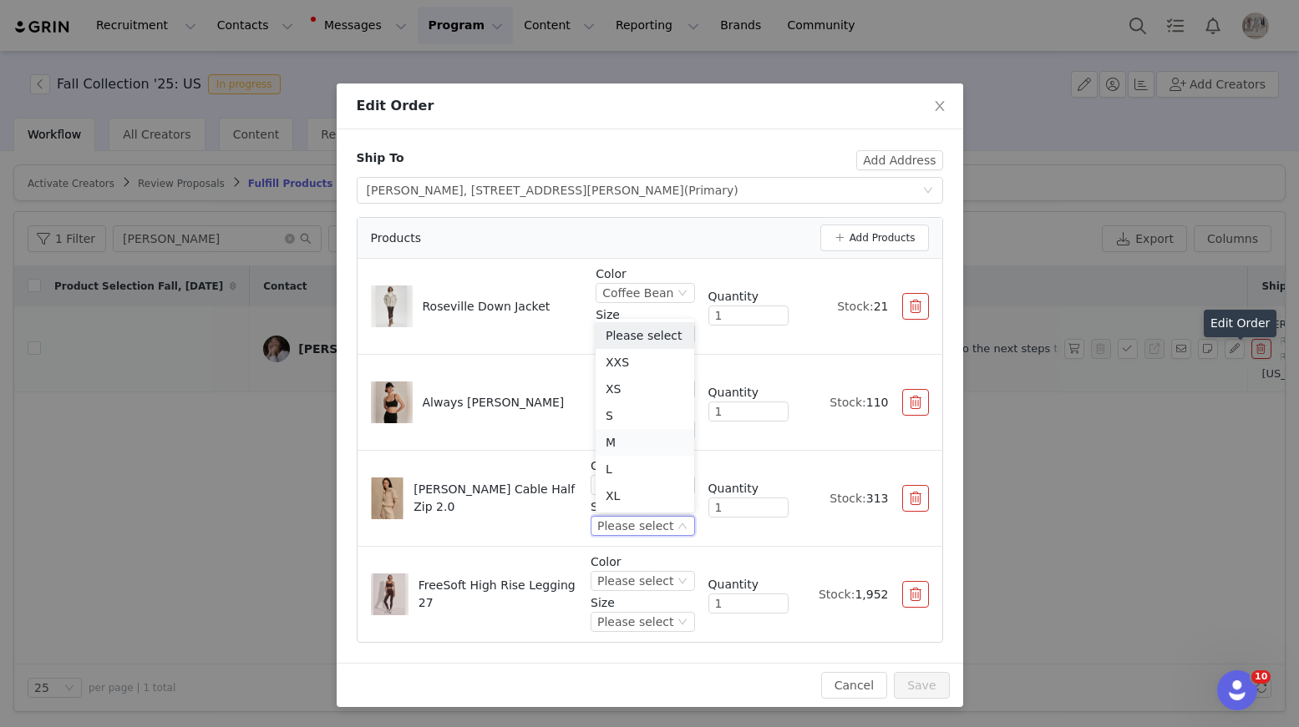
click at [641, 432] on li "M" at bounding box center [644, 442] width 99 height 27
click at [646, 585] on div "Please select" at bounding box center [635, 581] width 76 height 18
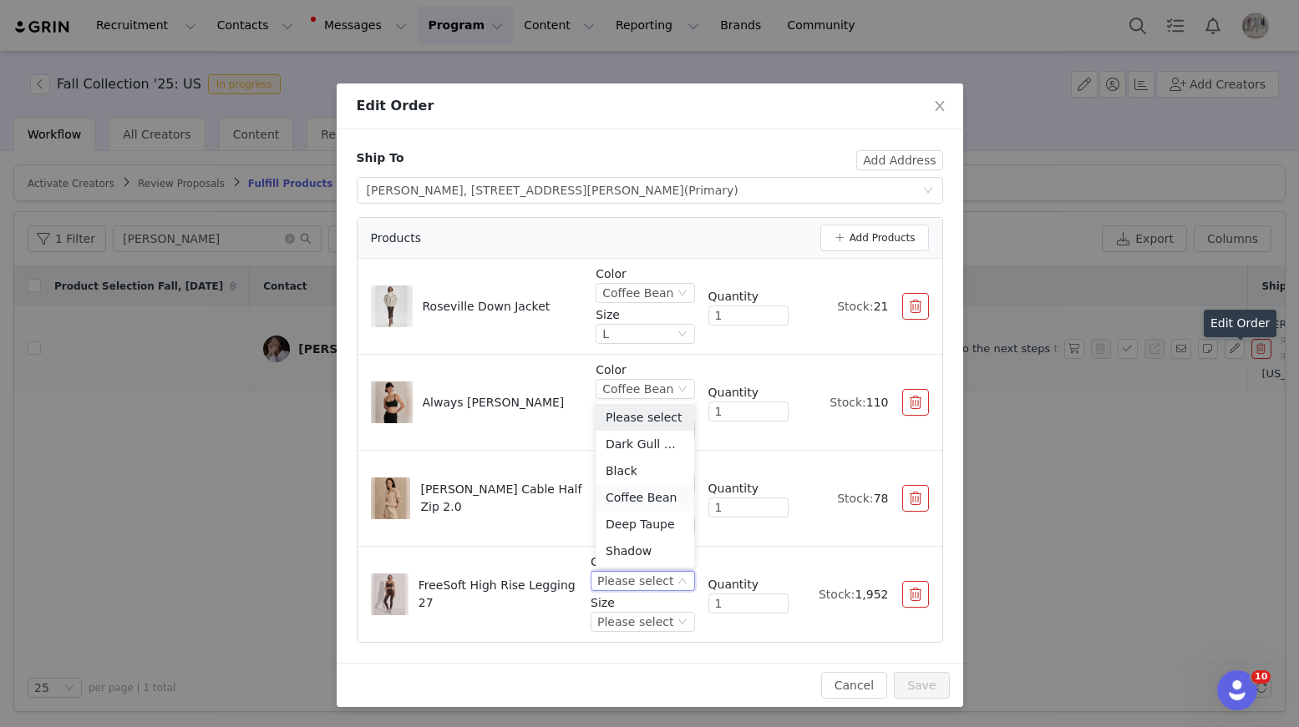
click at [637, 501] on li "Coffee Bean" at bounding box center [644, 497] width 99 height 27
click at [633, 628] on div "Please select" at bounding box center [635, 622] width 76 height 18
click at [630, 514] on li "S" at bounding box center [644, 512] width 99 height 27
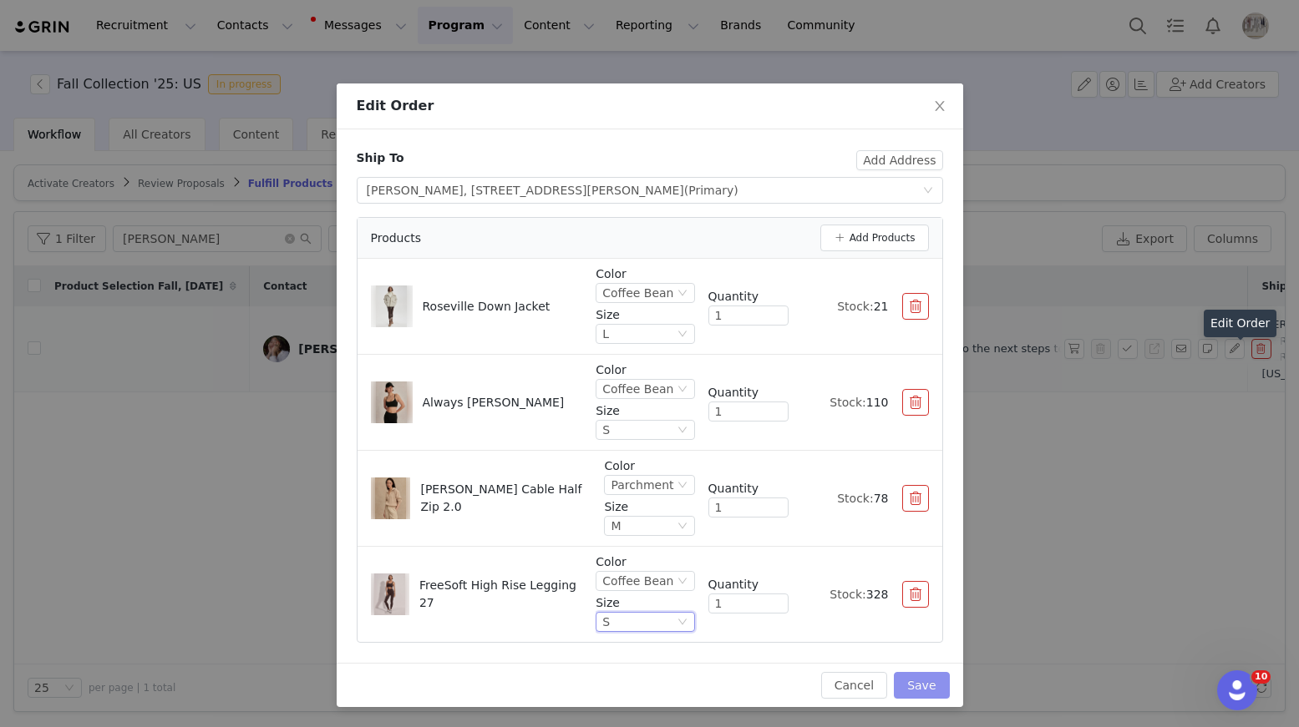
click at [923, 686] on button "Save" at bounding box center [921, 685] width 55 height 27
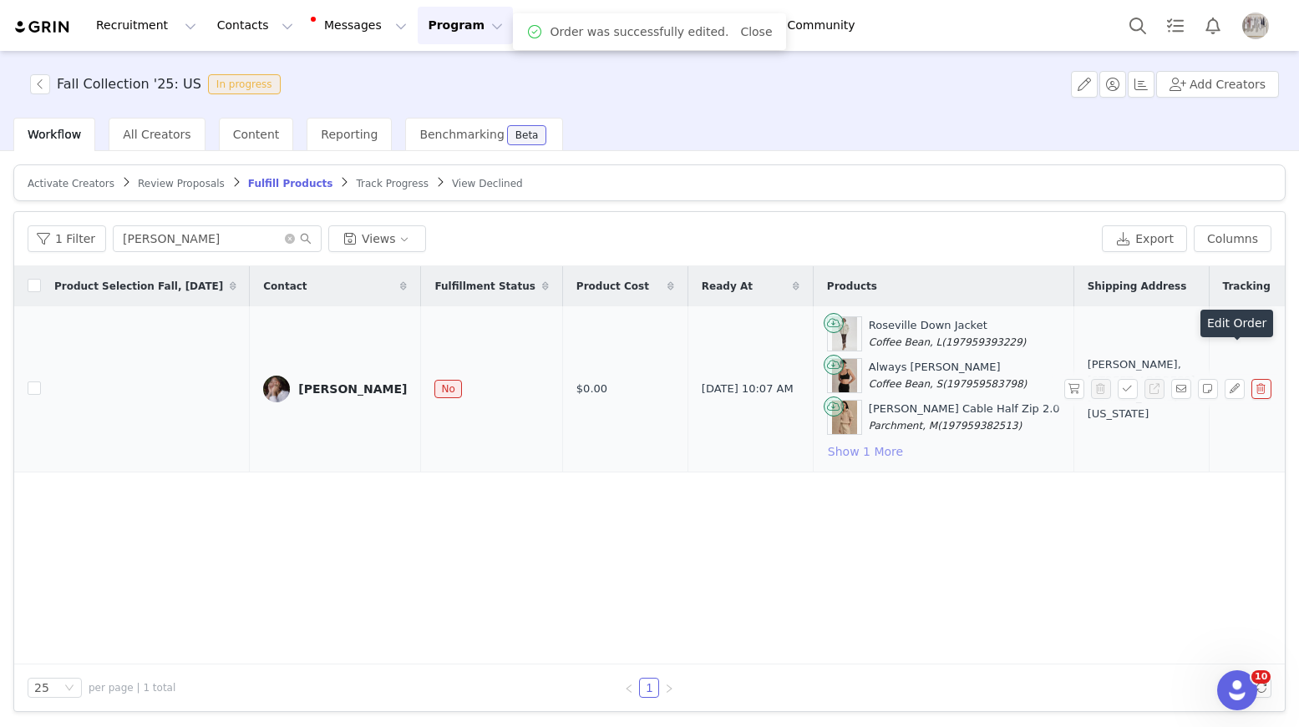
click at [845, 447] on button "Show 1 More" at bounding box center [865, 452] width 77 height 20
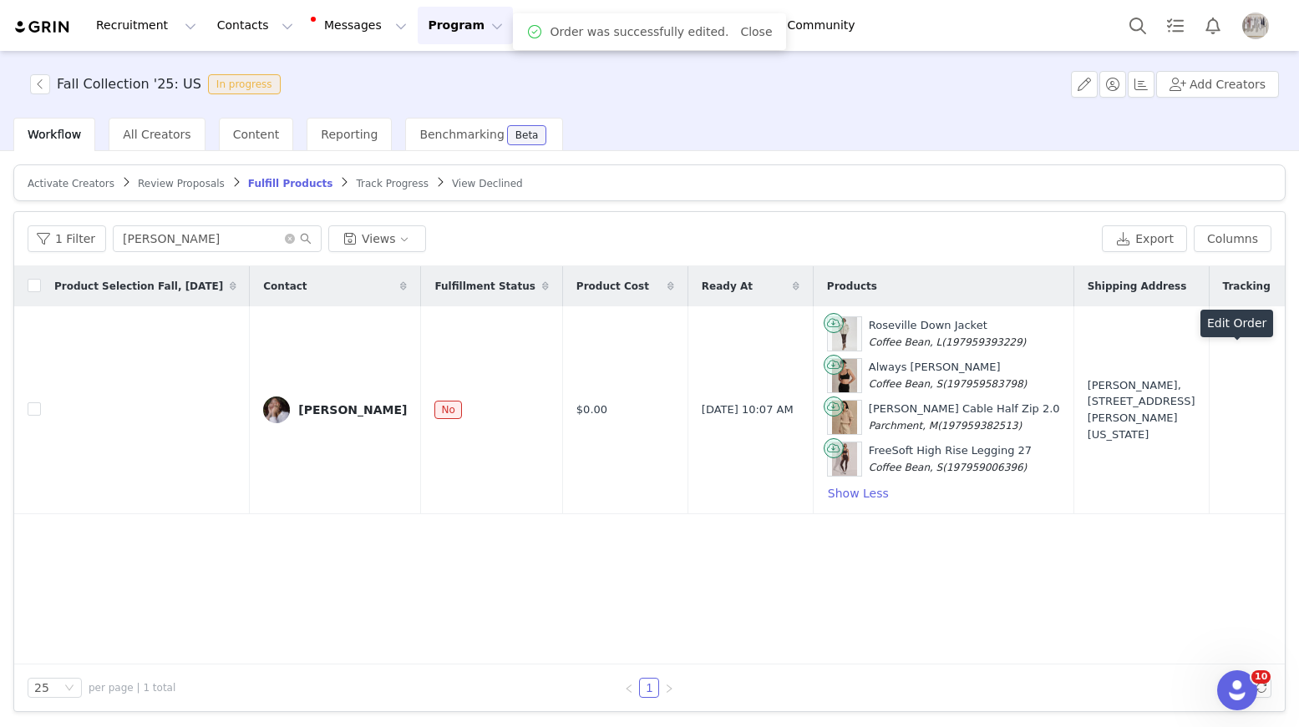
click at [1071, 418] on button "button" at bounding box center [1074, 410] width 20 height 20
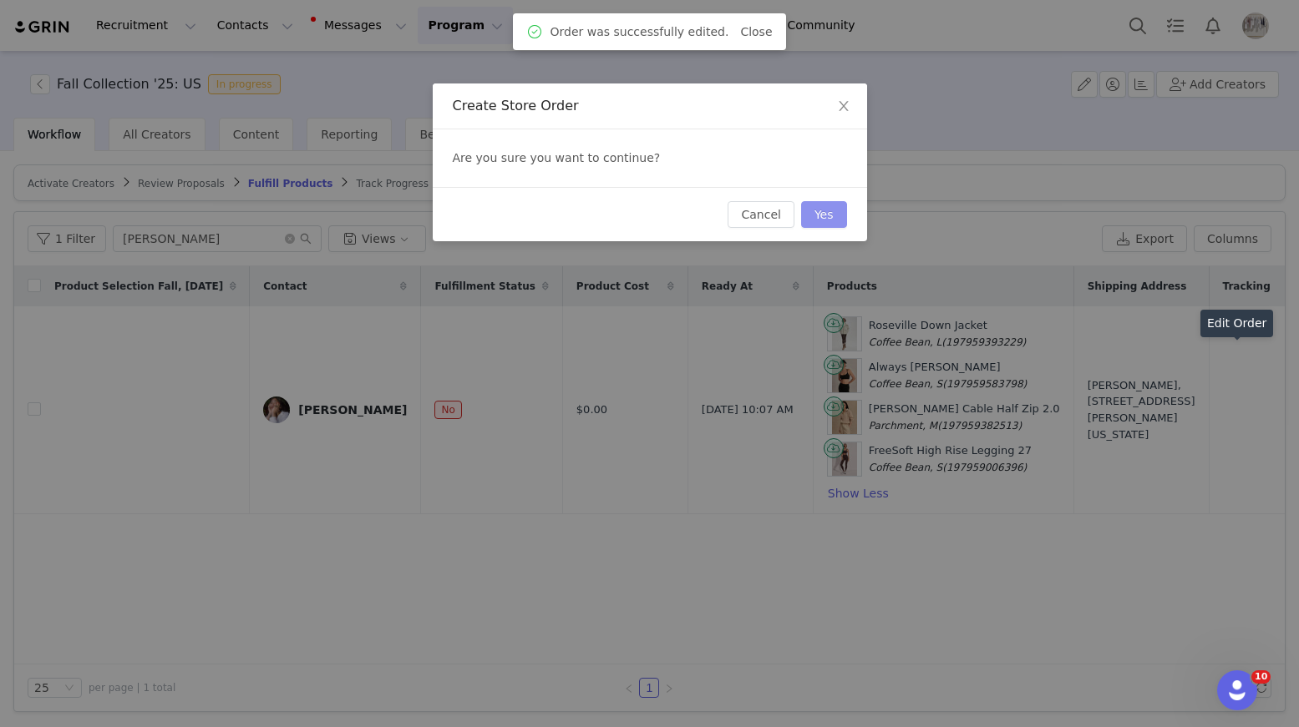
click at [832, 215] on button "Yes" at bounding box center [824, 214] width 46 height 27
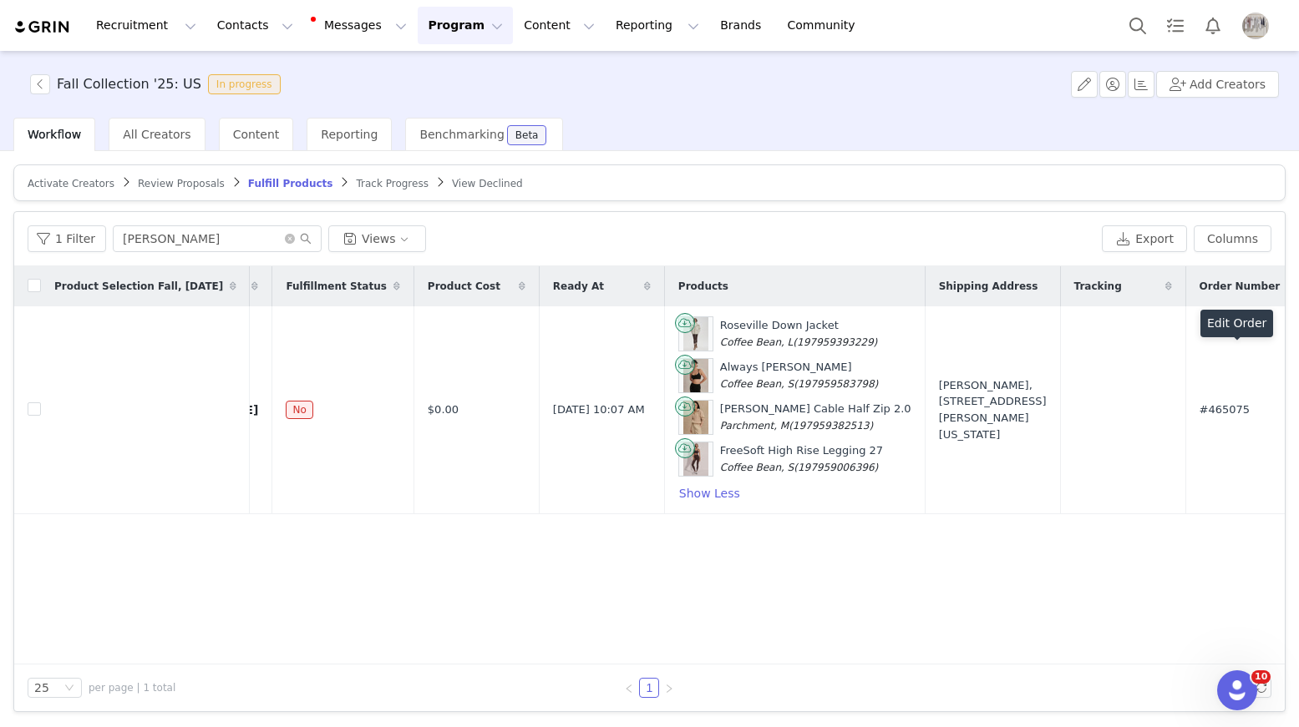
scroll to position [0, 228]
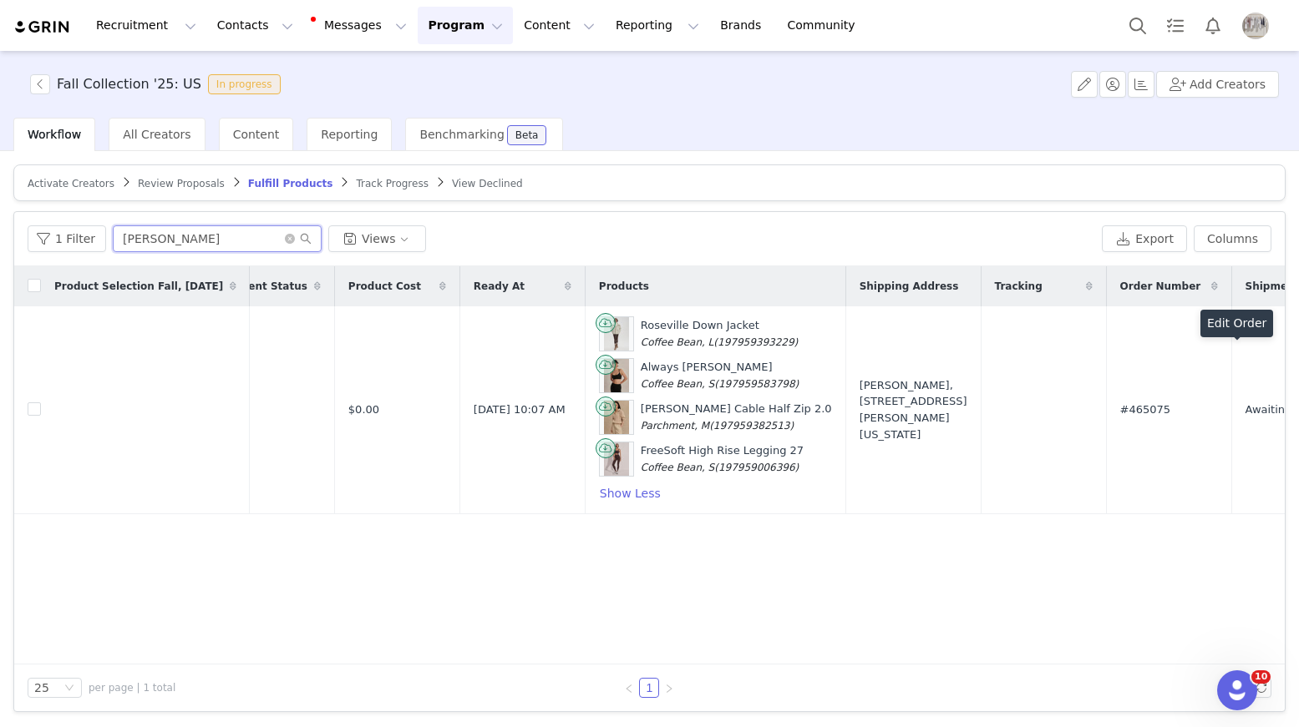
click at [177, 241] on input "vera w" at bounding box center [217, 238] width 209 height 27
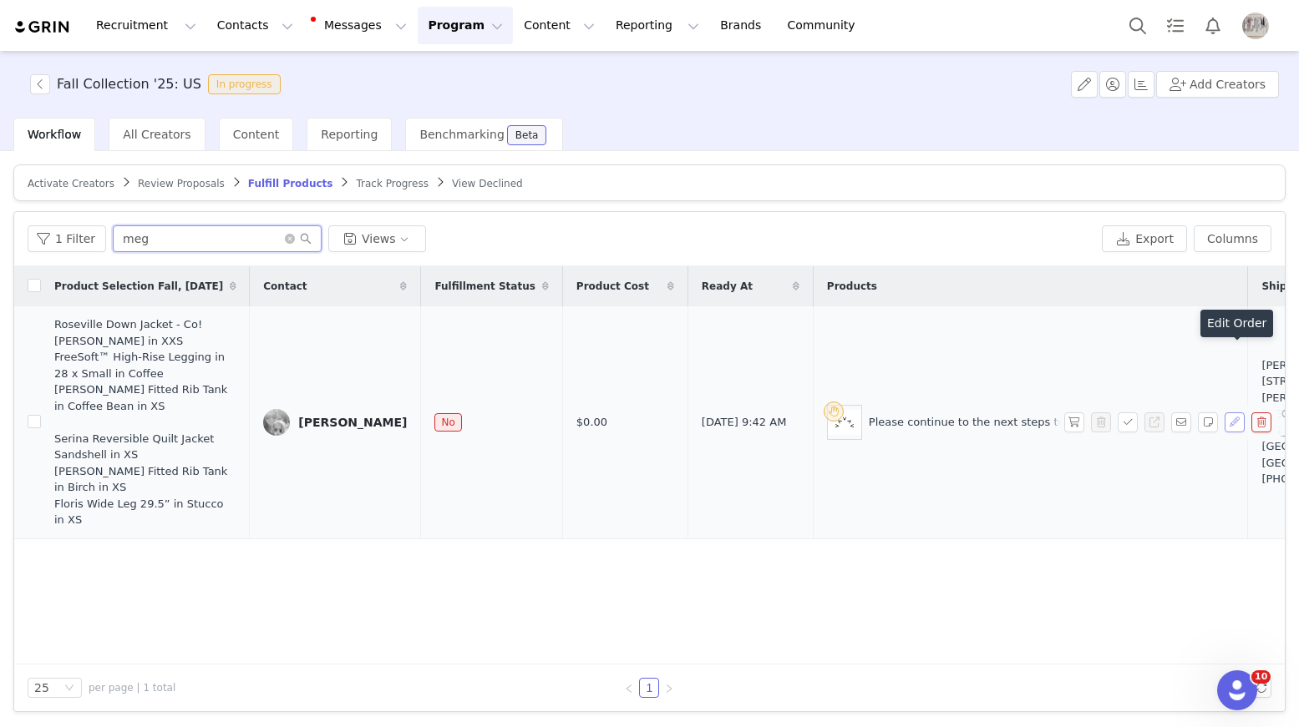
type input "meg"
click at [1229, 413] on button "button" at bounding box center [1234, 423] width 20 height 20
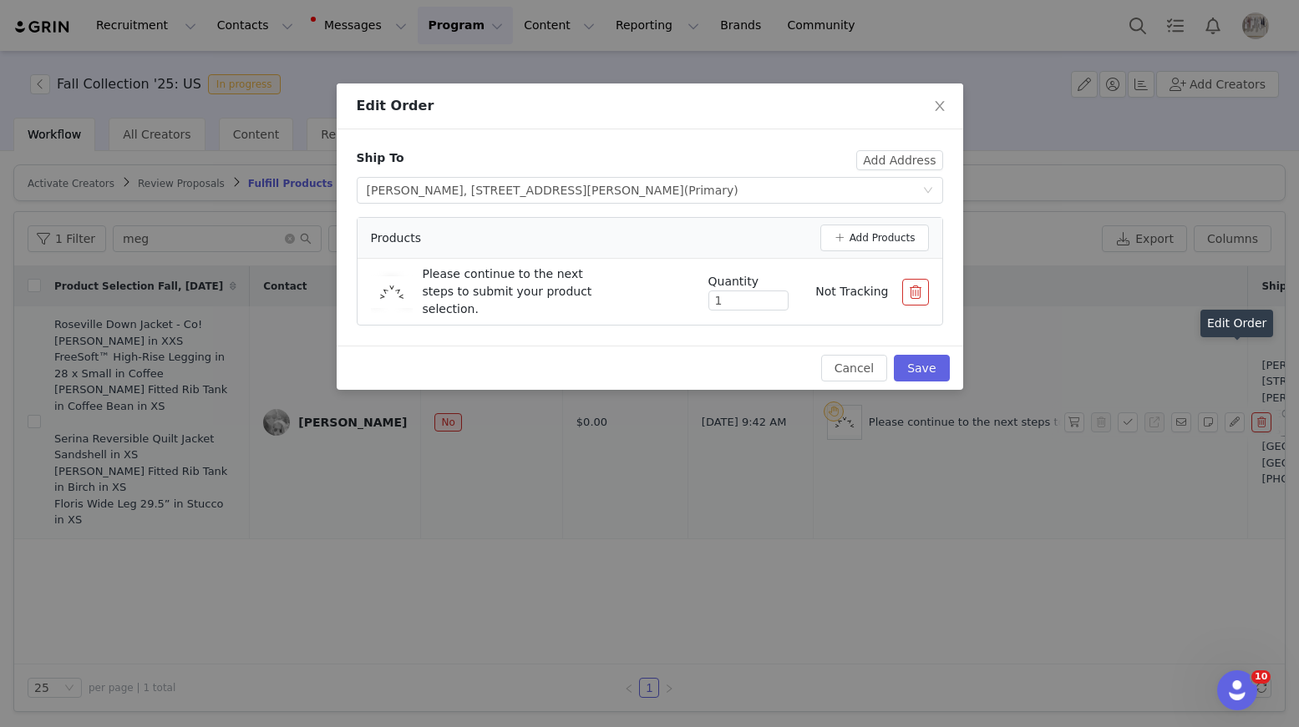
click at [916, 294] on button "button" at bounding box center [915, 292] width 27 height 27
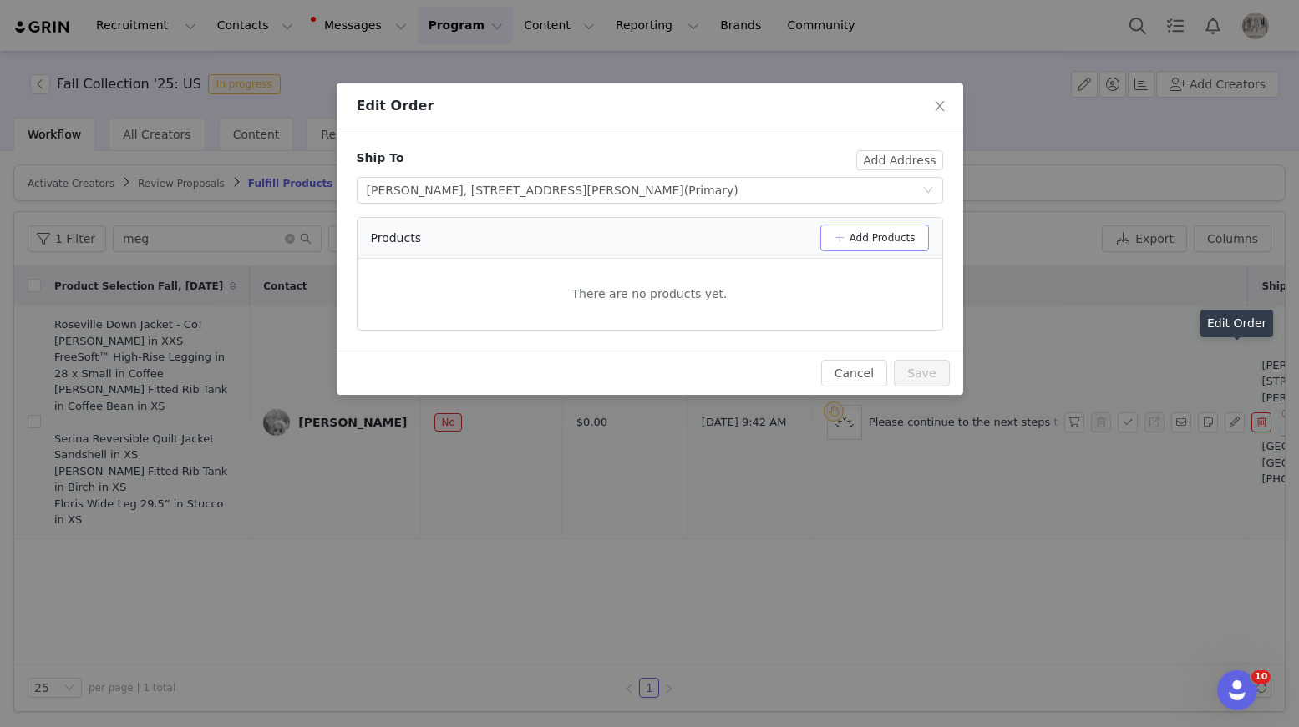
click at [893, 230] on button "Add Products" at bounding box center [874, 238] width 109 height 27
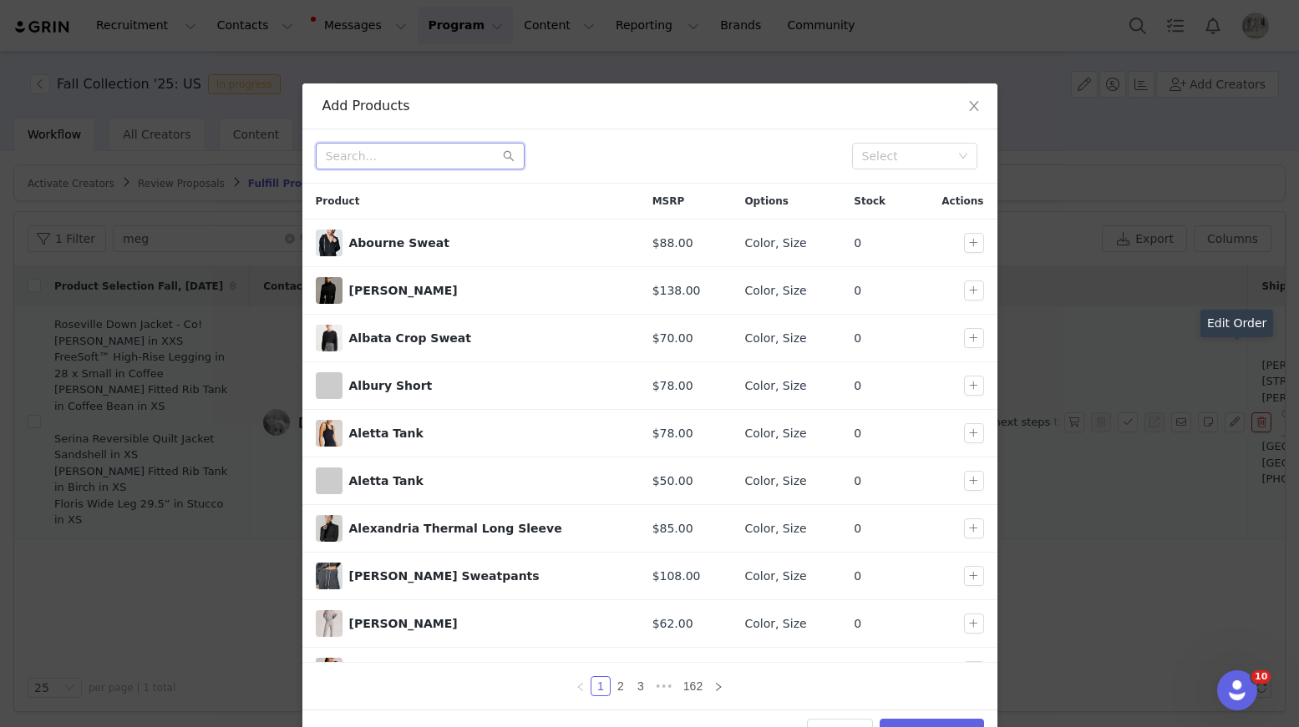
click at [369, 157] on input "text" at bounding box center [420, 156] width 209 height 27
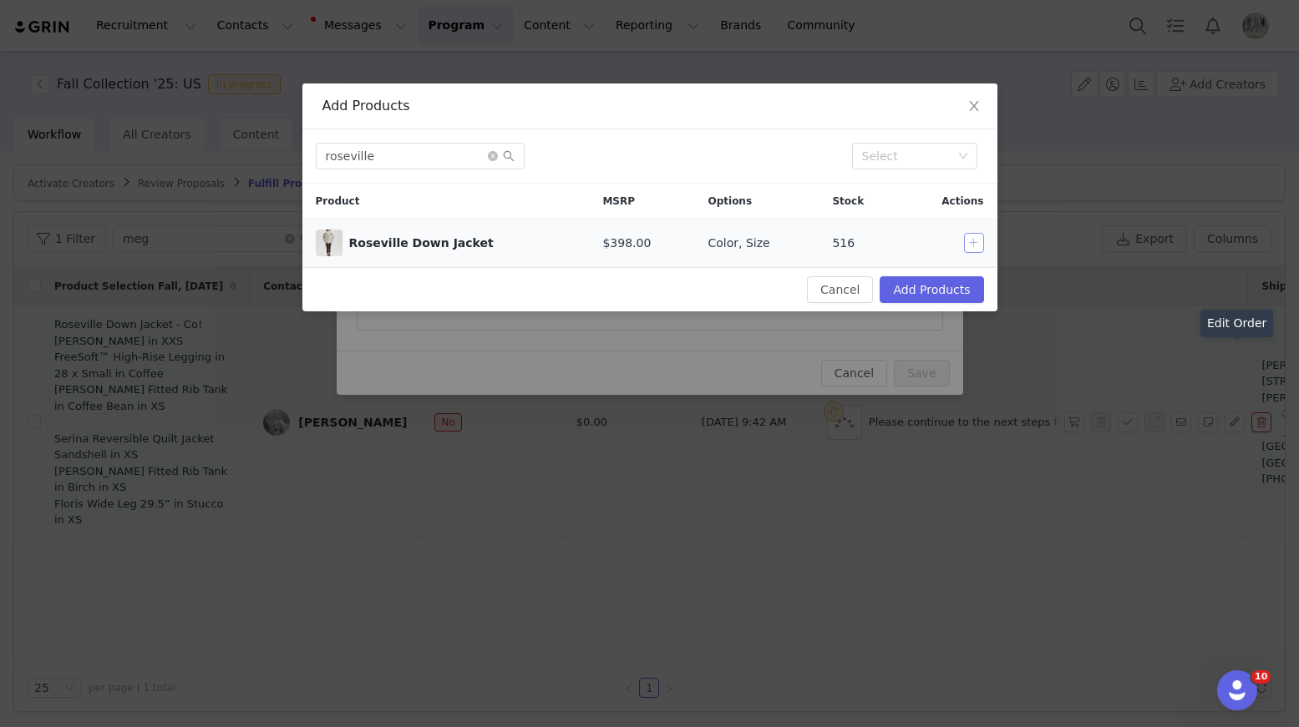
click at [975, 248] on button "button" at bounding box center [974, 243] width 20 height 20
click at [440, 159] on input "roseville" at bounding box center [420, 156] width 209 height 27
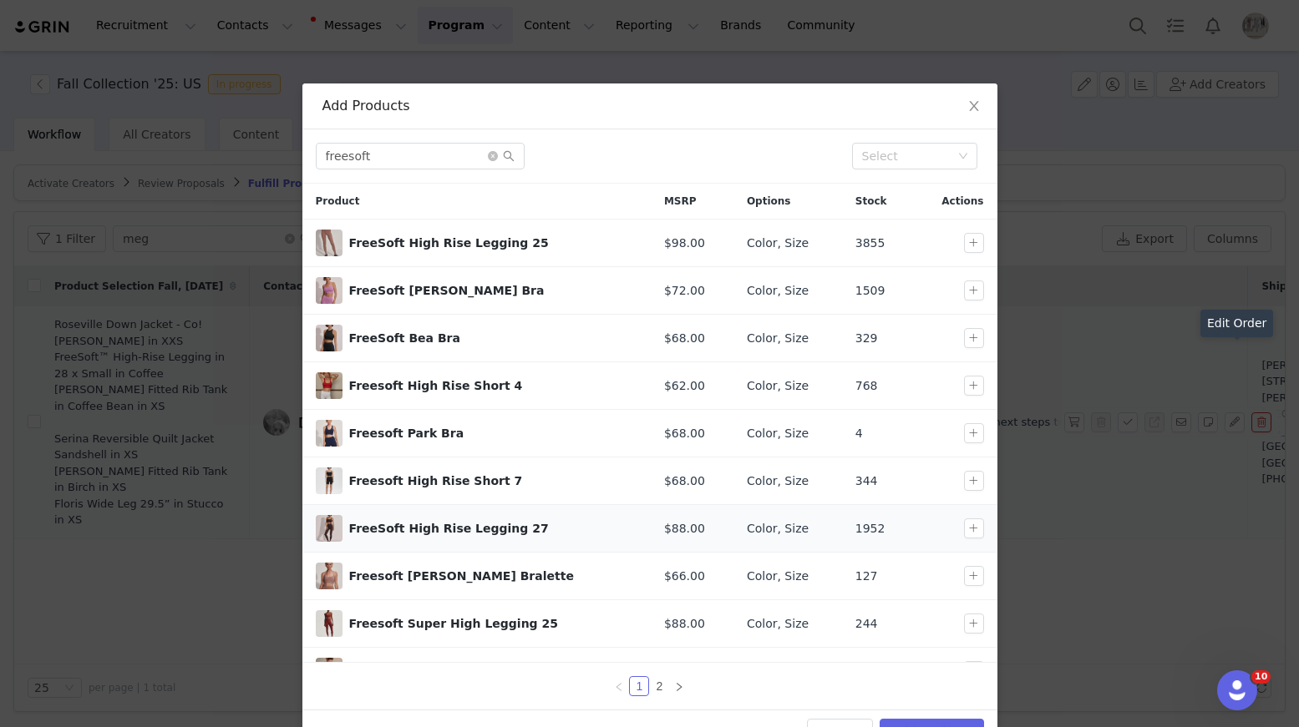
click at [985, 534] on div at bounding box center [977, 529] width 27 height 20
click at [976, 534] on button "button" at bounding box center [974, 529] width 20 height 20
click at [443, 164] on input "freesoft" at bounding box center [420, 156] width 209 height 27
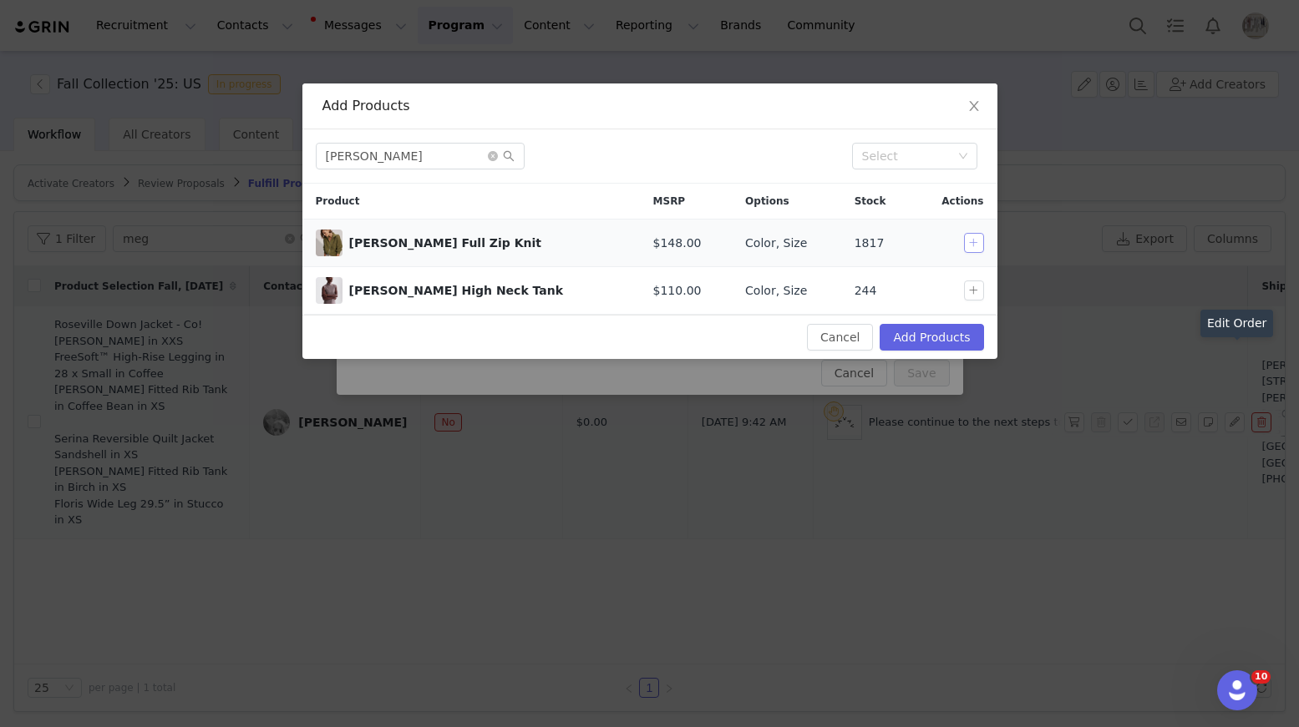
click at [976, 243] on button "button" at bounding box center [974, 243] width 20 height 20
click at [976, 305] on td at bounding box center [954, 291] width 84 height 48
click at [975, 293] on button "button" at bounding box center [974, 291] width 20 height 20
click at [406, 134] on div "lois Select" at bounding box center [649, 156] width 695 height 54
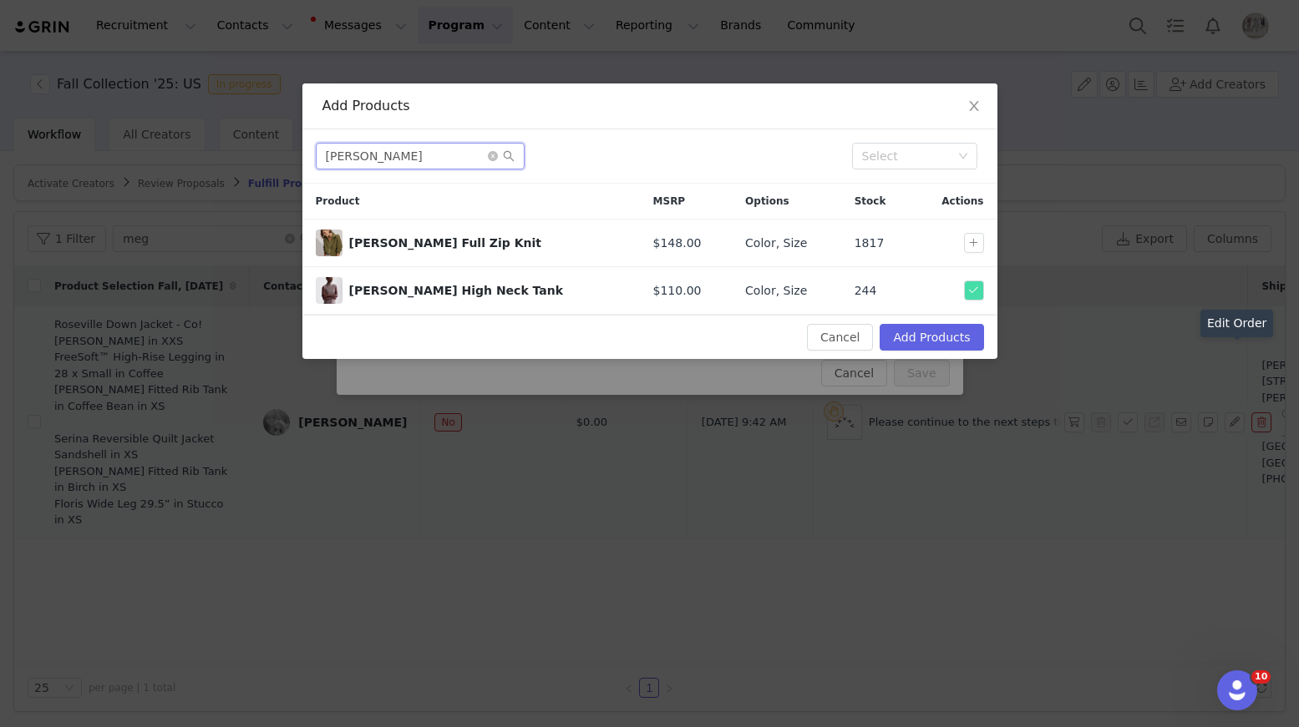
click at [397, 152] on input "lois" at bounding box center [420, 156] width 209 height 27
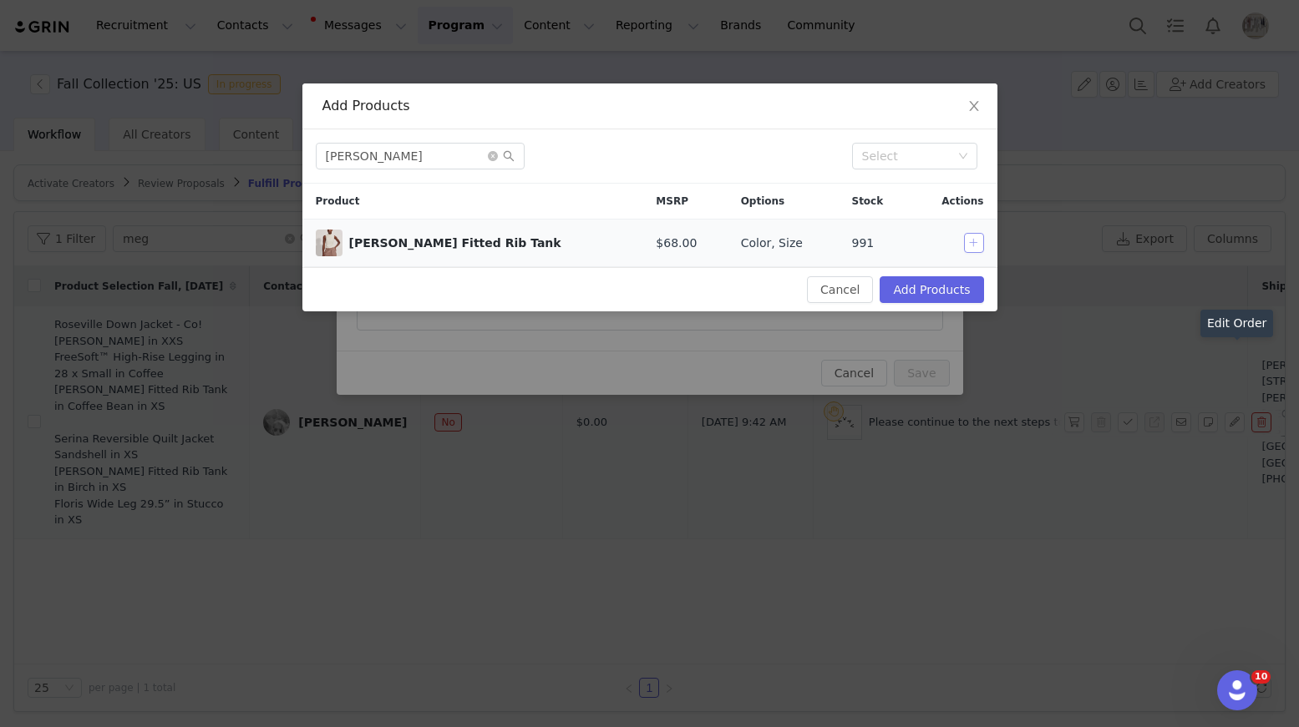
click at [966, 246] on button "button" at bounding box center [974, 243] width 20 height 20
click at [479, 163] on input "caley" at bounding box center [420, 156] width 209 height 27
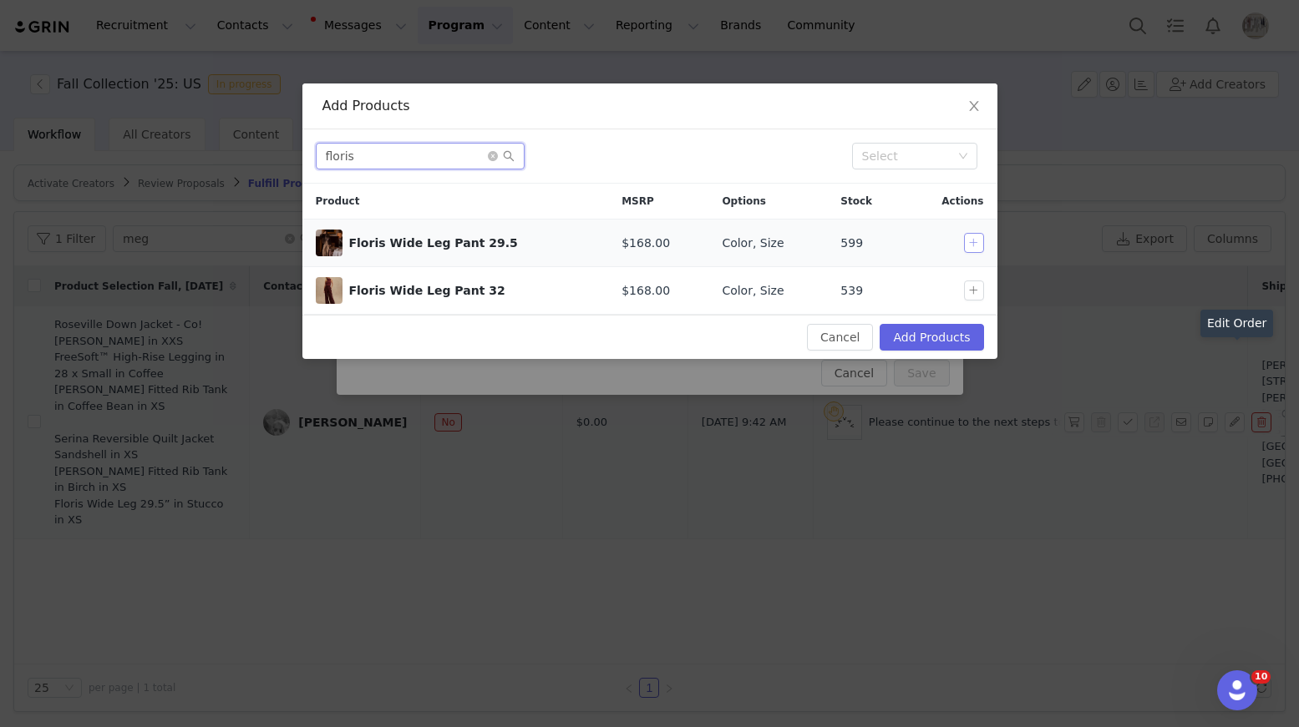
type input "floris"
click at [974, 236] on button "button" at bounding box center [974, 243] width 20 height 20
click at [970, 337] on button "Add Products" at bounding box center [931, 337] width 104 height 27
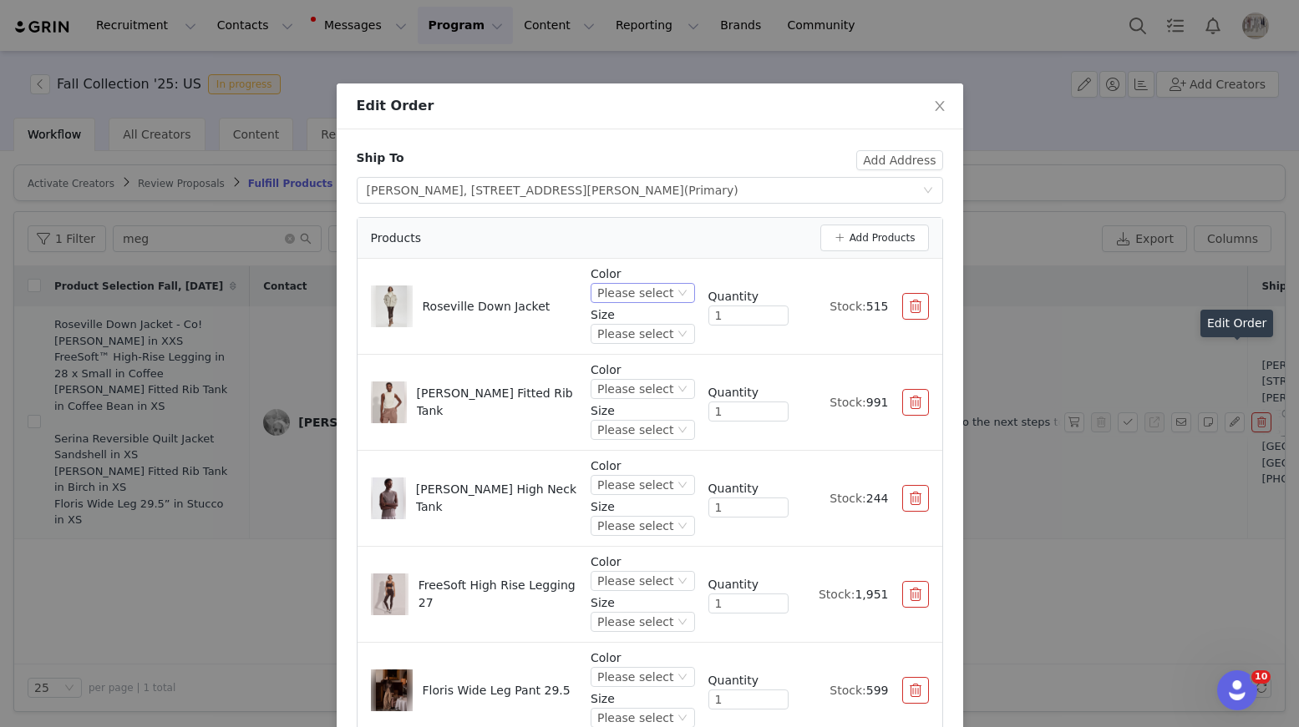
click at [636, 297] on div "Please select" at bounding box center [635, 293] width 76 height 18
click at [637, 367] on li "Coffee Bean" at bounding box center [644, 376] width 99 height 27
click at [649, 330] on div "Please select" at bounding box center [635, 334] width 76 height 18
click at [624, 394] on li "XXS" at bounding box center [644, 390] width 99 height 27
click at [646, 390] on div "Please select" at bounding box center [635, 389] width 76 height 18
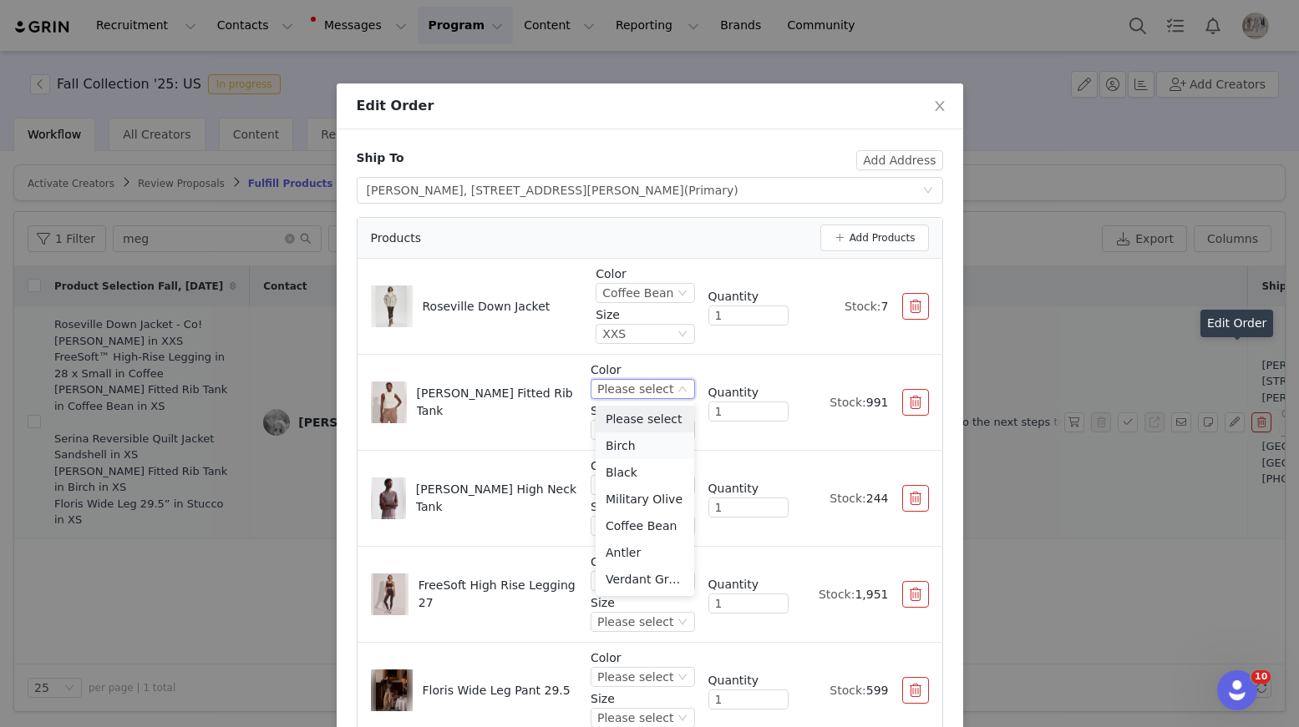
click at [643, 439] on li "Birch" at bounding box center [644, 446] width 99 height 27
click at [655, 432] on div "Please select" at bounding box center [635, 430] width 76 height 18
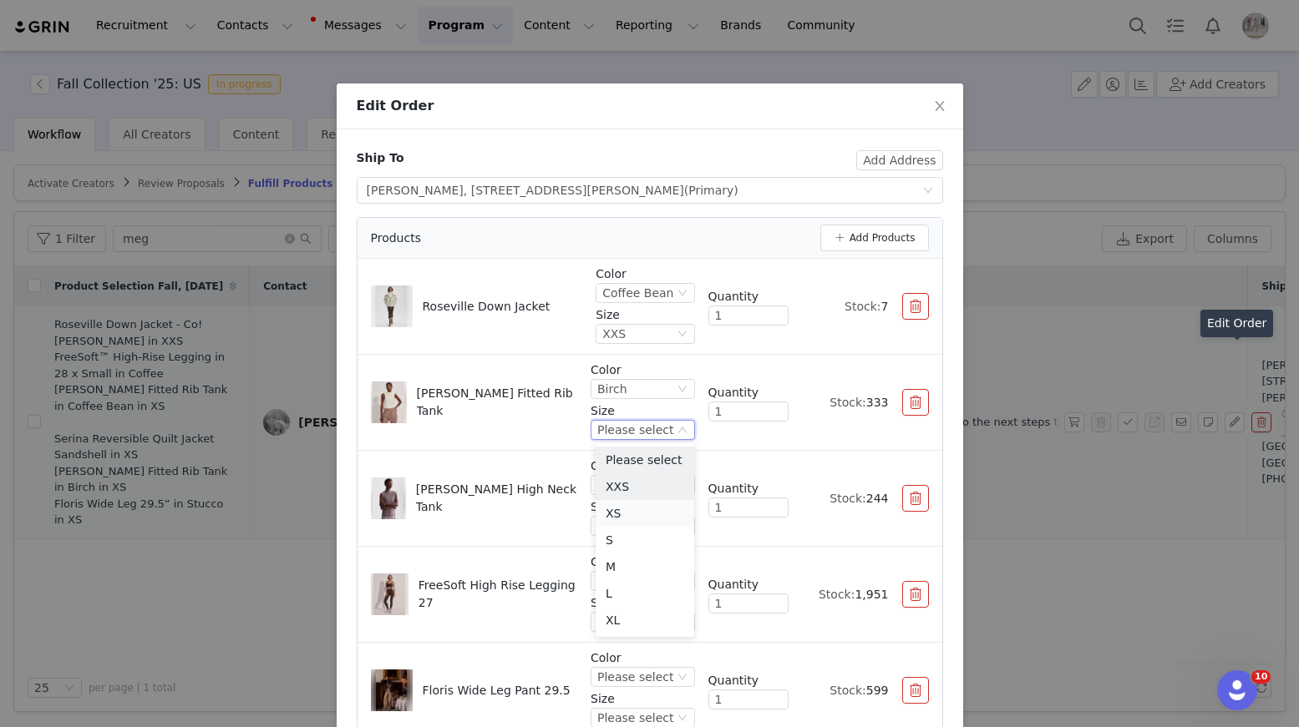
click at [623, 512] on li "XS" at bounding box center [644, 513] width 99 height 27
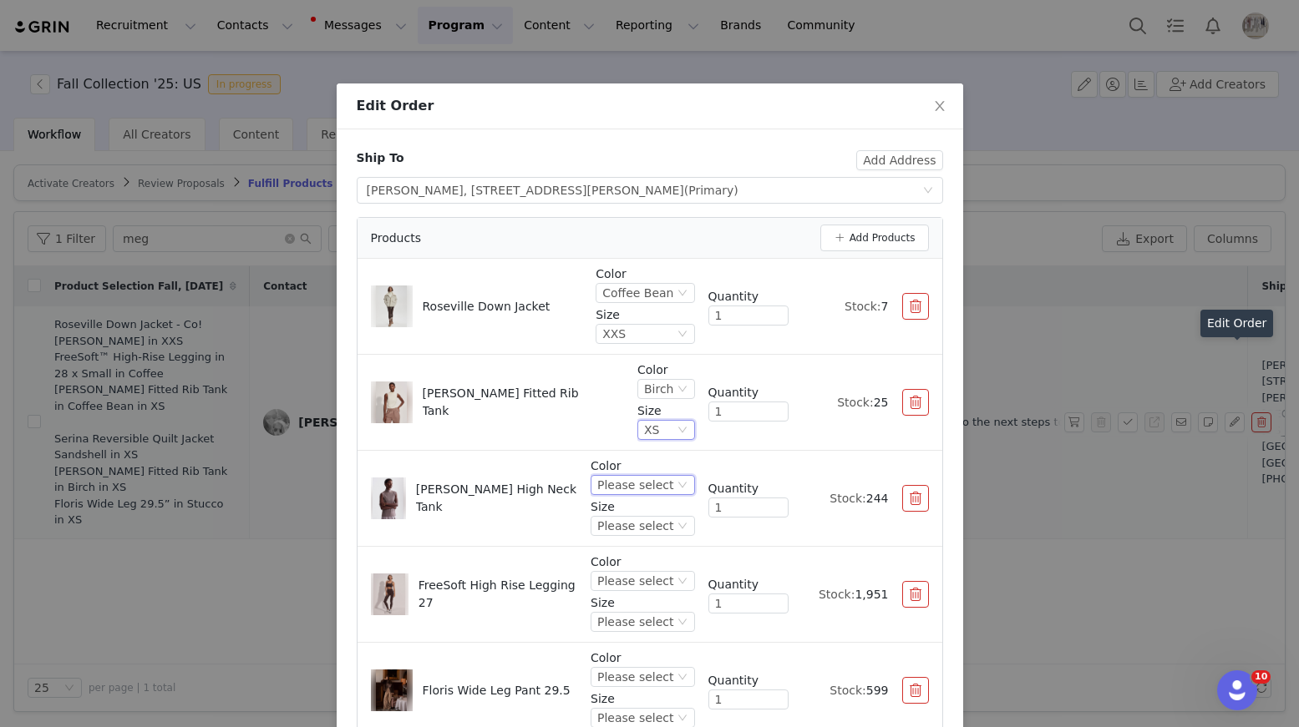
click at [641, 479] on div "Please select" at bounding box center [635, 485] width 76 height 18
click at [636, 569] on li "Deep Mahogany" at bounding box center [644, 568] width 99 height 27
click at [639, 527] on div "Please select" at bounding box center [616, 526] width 76 height 18
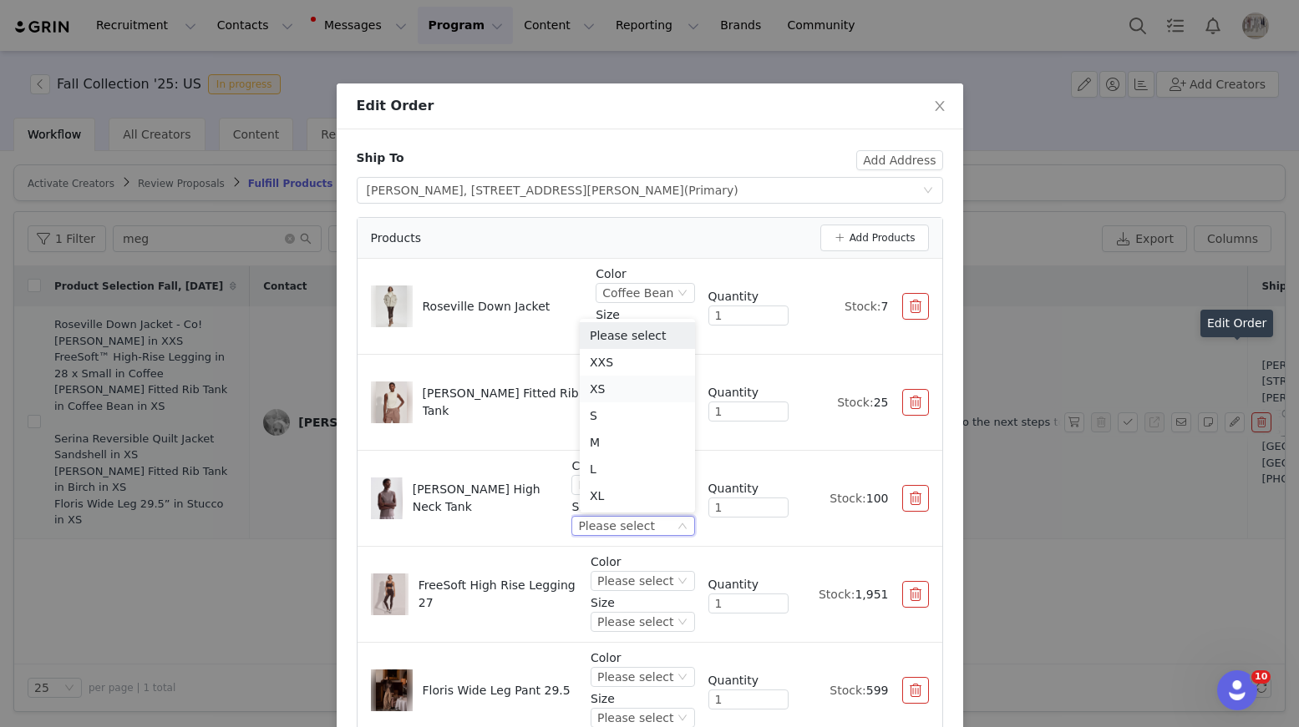
click at [612, 394] on li "XS" at bounding box center [637, 389] width 115 height 27
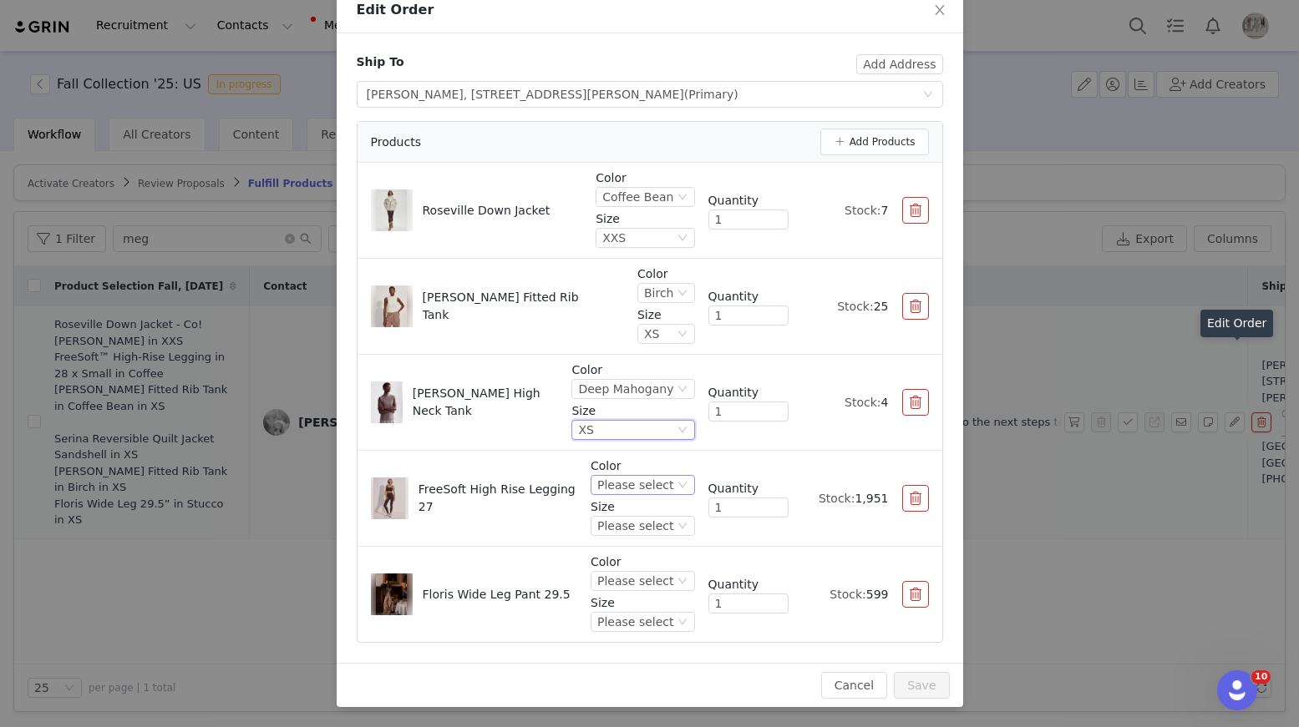
click at [625, 478] on div "Please select" at bounding box center [635, 485] width 76 height 18
click at [641, 590] on li "Coffee Bean" at bounding box center [644, 595] width 99 height 27
click at [642, 529] on div "Please select" at bounding box center [635, 526] width 76 height 18
click at [613, 420] on li "S" at bounding box center [644, 416] width 99 height 27
click at [624, 524] on div "S" at bounding box center [637, 526] width 71 height 18
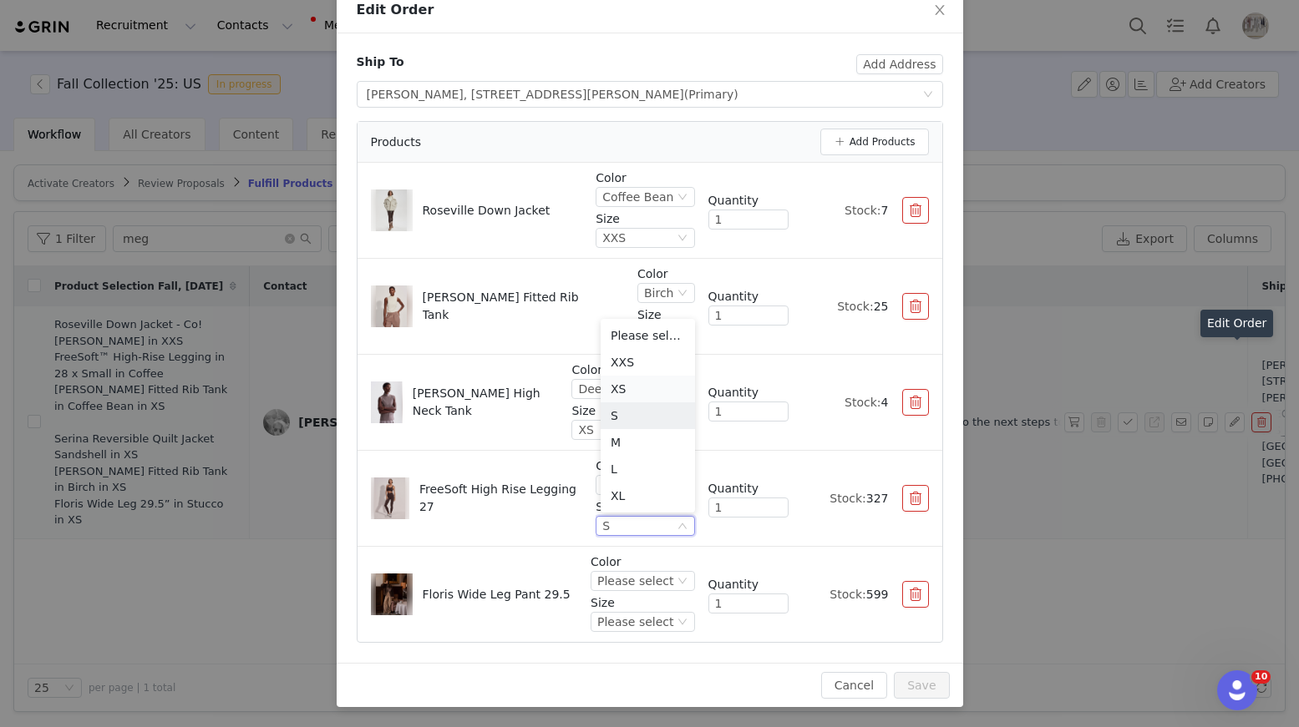
click at [612, 393] on li "XS" at bounding box center [647, 389] width 94 height 27
click at [630, 581] on div "Please select" at bounding box center [635, 581] width 76 height 18
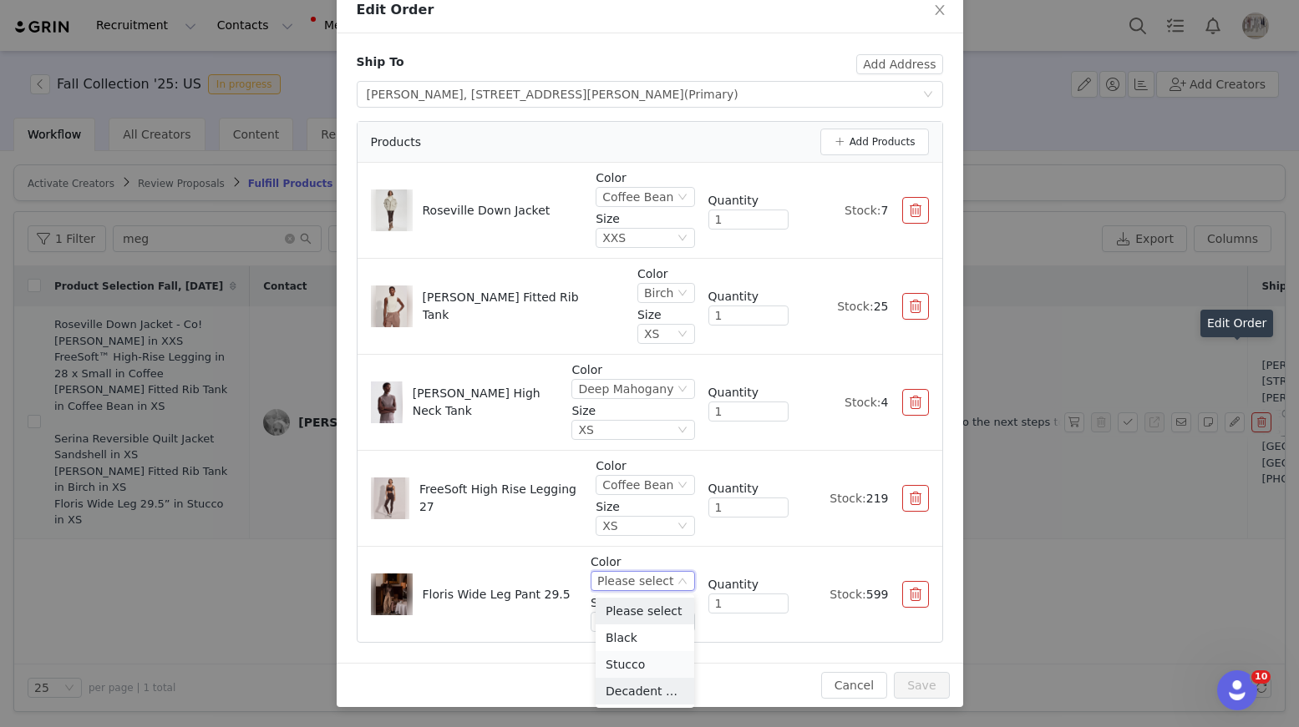
click at [627, 671] on li "Stucco" at bounding box center [644, 664] width 99 height 27
click at [636, 614] on div "Please select" at bounding box center [635, 622] width 76 height 18
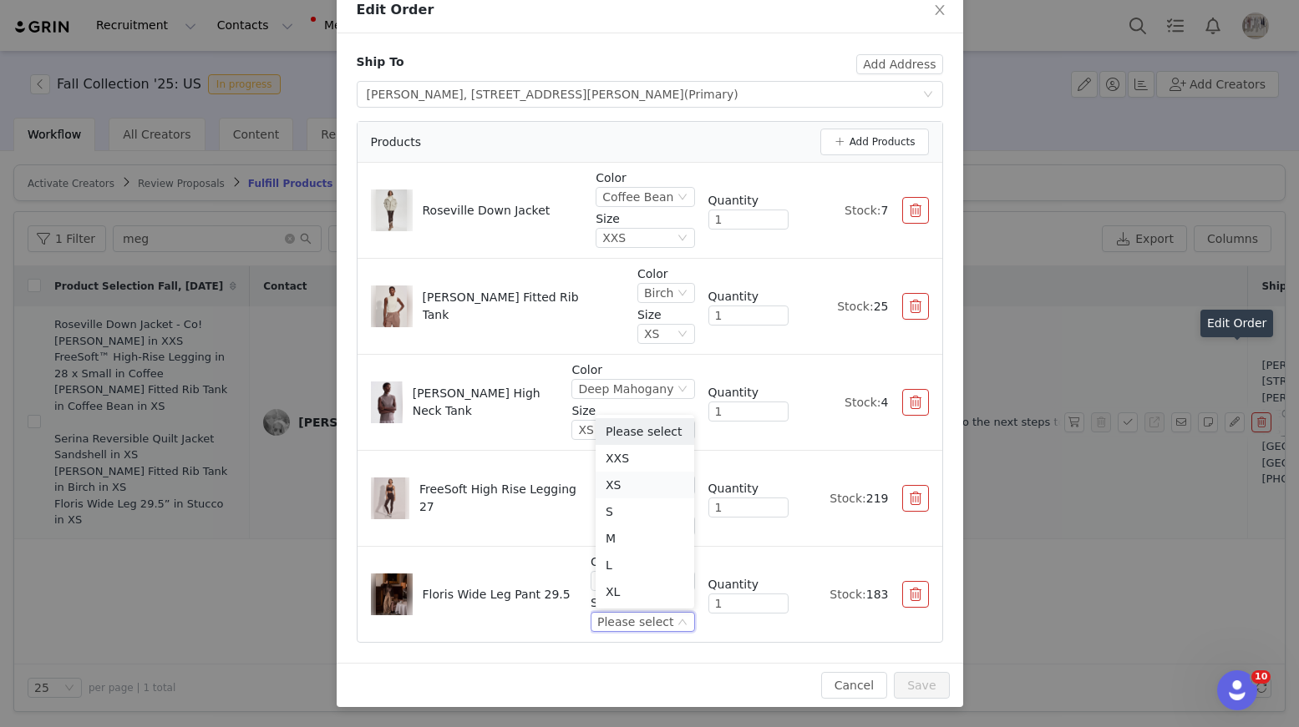
click at [618, 485] on li "XS" at bounding box center [644, 485] width 99 height 27
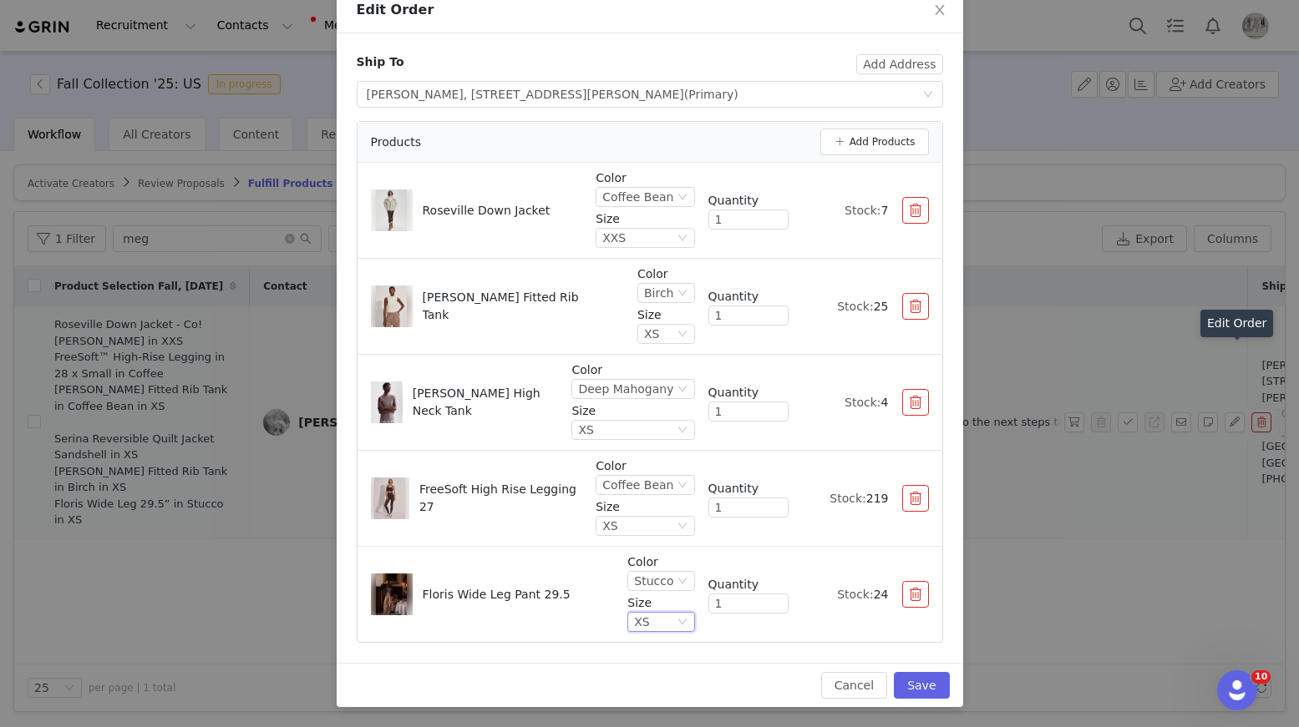
click at [633, 504] on p "Size" at bounding box center [644, 508] width 99 height 18
click at [632, 532] on div "XS" at bounding box center [637, 526] width 71 height 18
click at [629, 409] on li "S" at bounding box center [647, 416] width 94 height 27
click at [922, 686] on button "Save" at bounding box center [921, 685] width 55 height 27
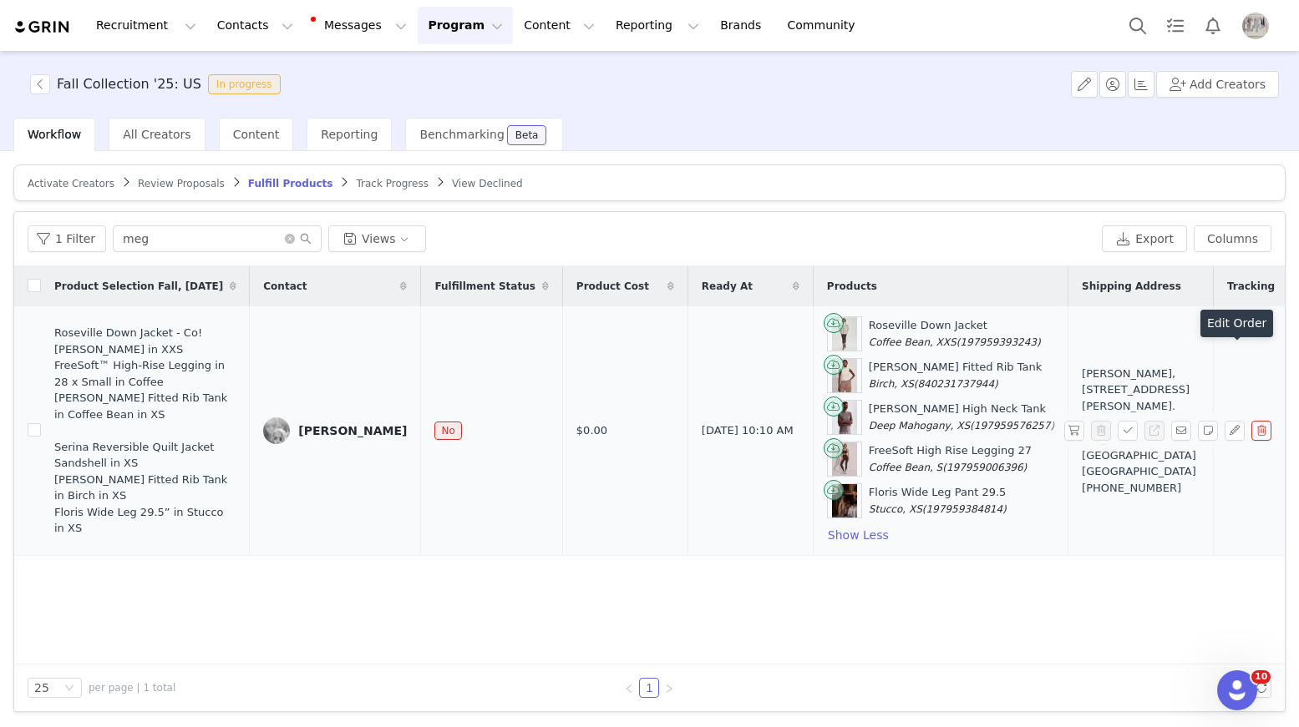
click at [1087, 426] on span at bounding box center [1077, 431] width 27 height 20
click at [1075, 428] on button "button" at bounding box center [1074, 431] width 20 height 20
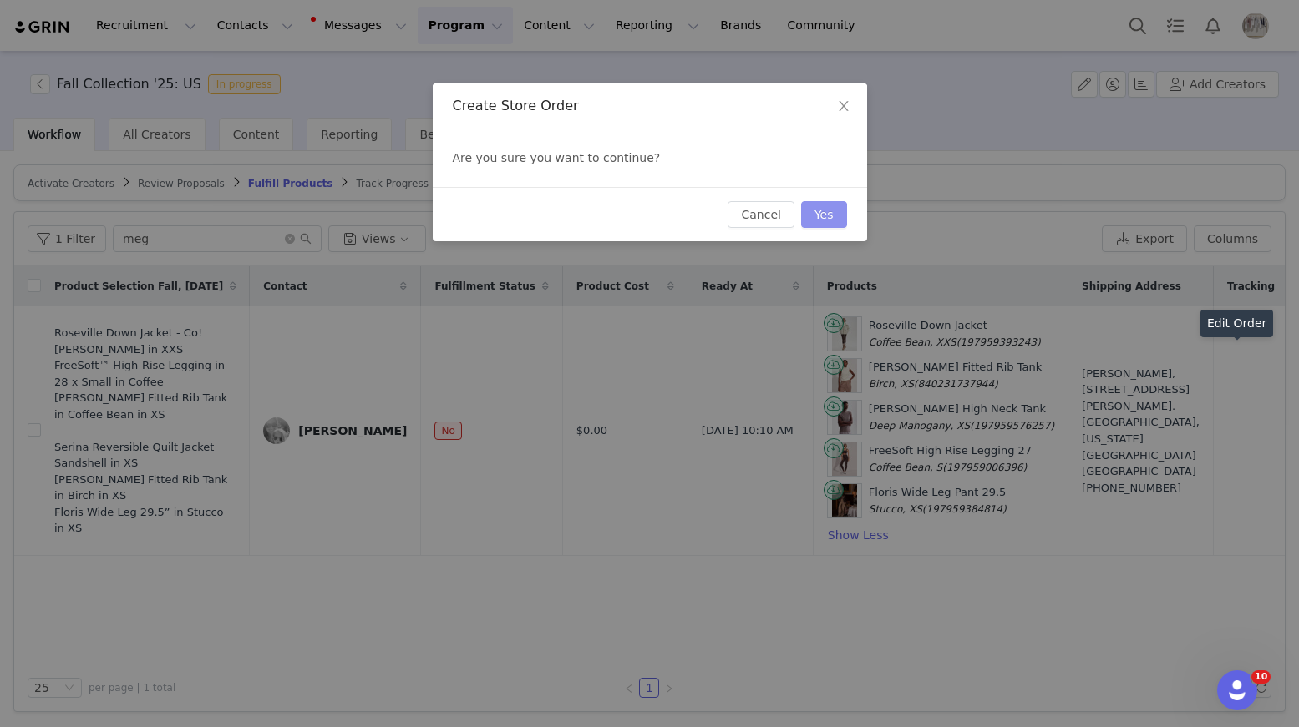
click at [822, 207] on button "Yes" at bounding box center [824, 214] width 46 height 27
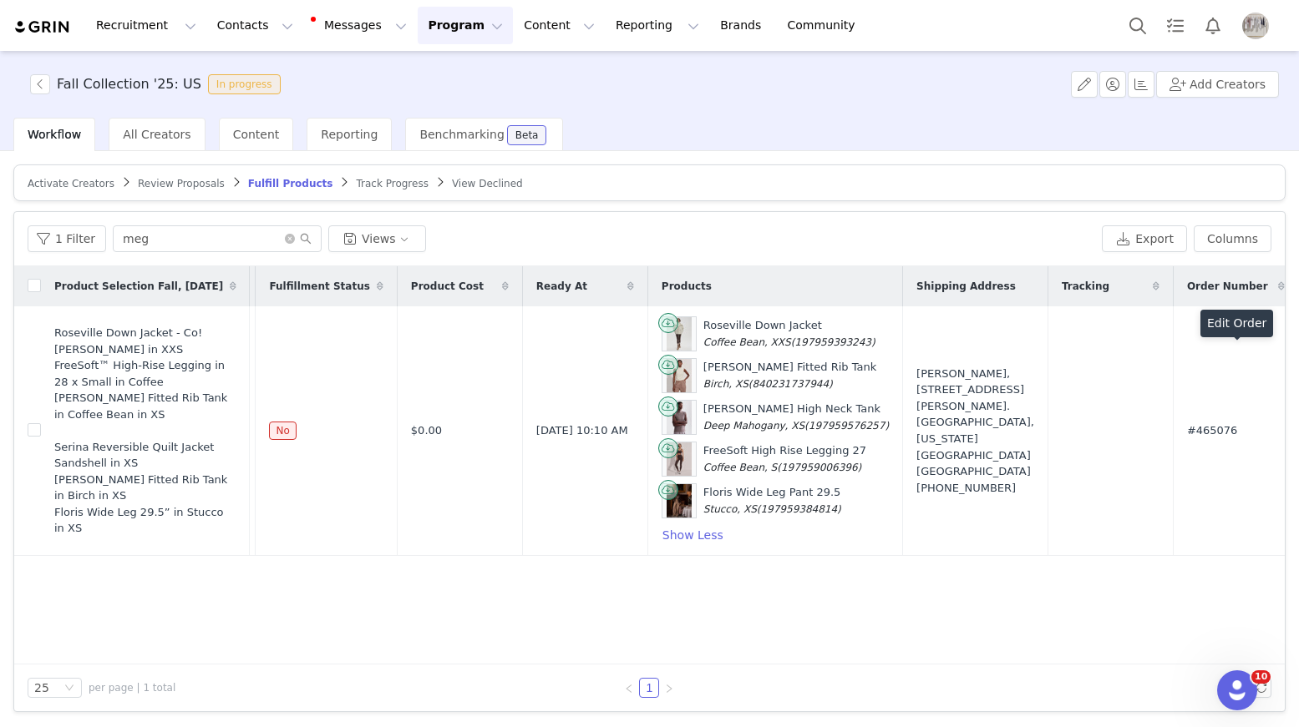
scroll to position [0, 313]
